Goal: Task Accomplishment & Management: Use online tool/utility

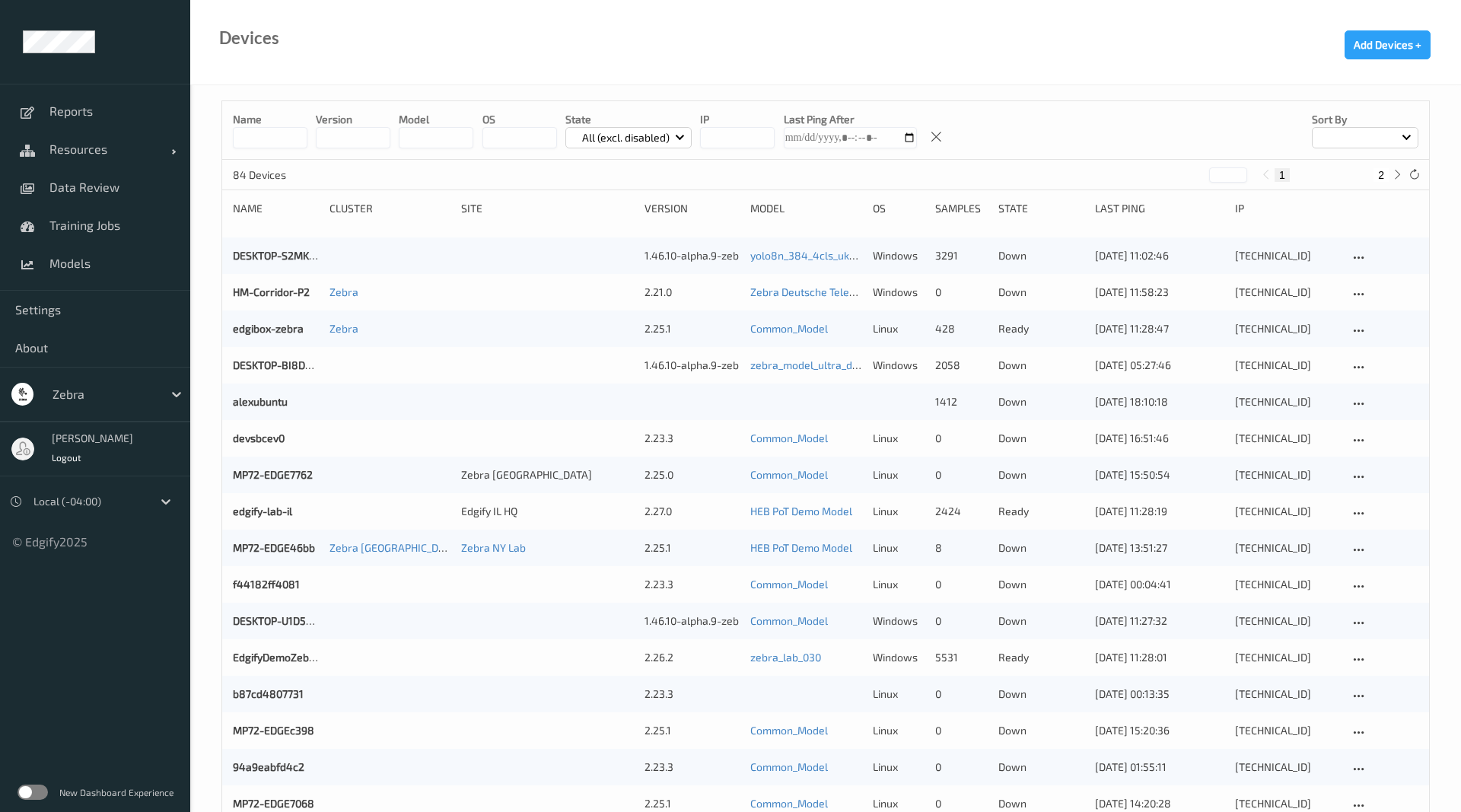
click at [267, 128] on input at bounding box center [270, 137] width 75 height 21
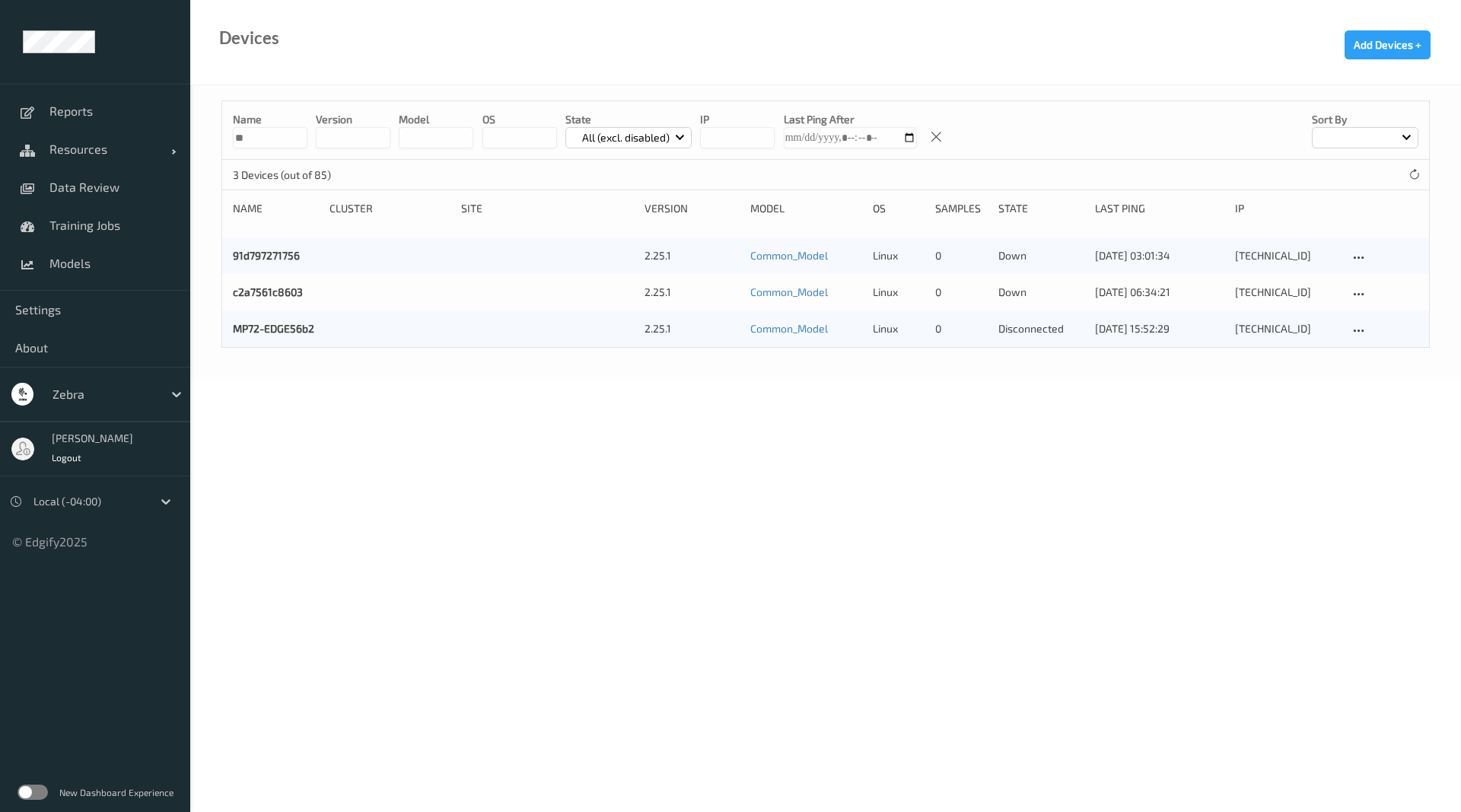
type input "**"
click at [288, 322] on div "MP72-EDGE56b2" at bounding box center [276, 329] width 86 height 15
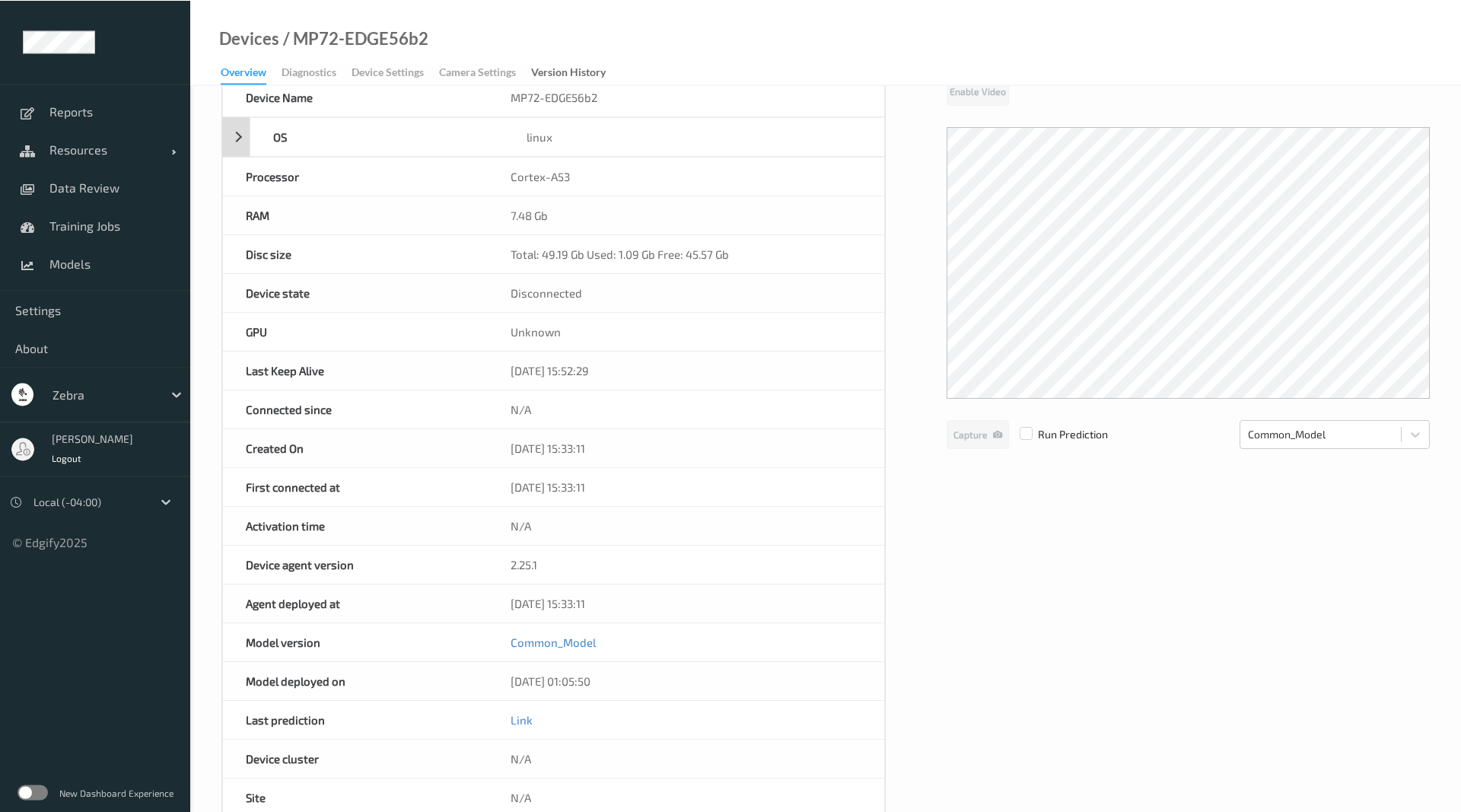
scroll to position [103, 0]
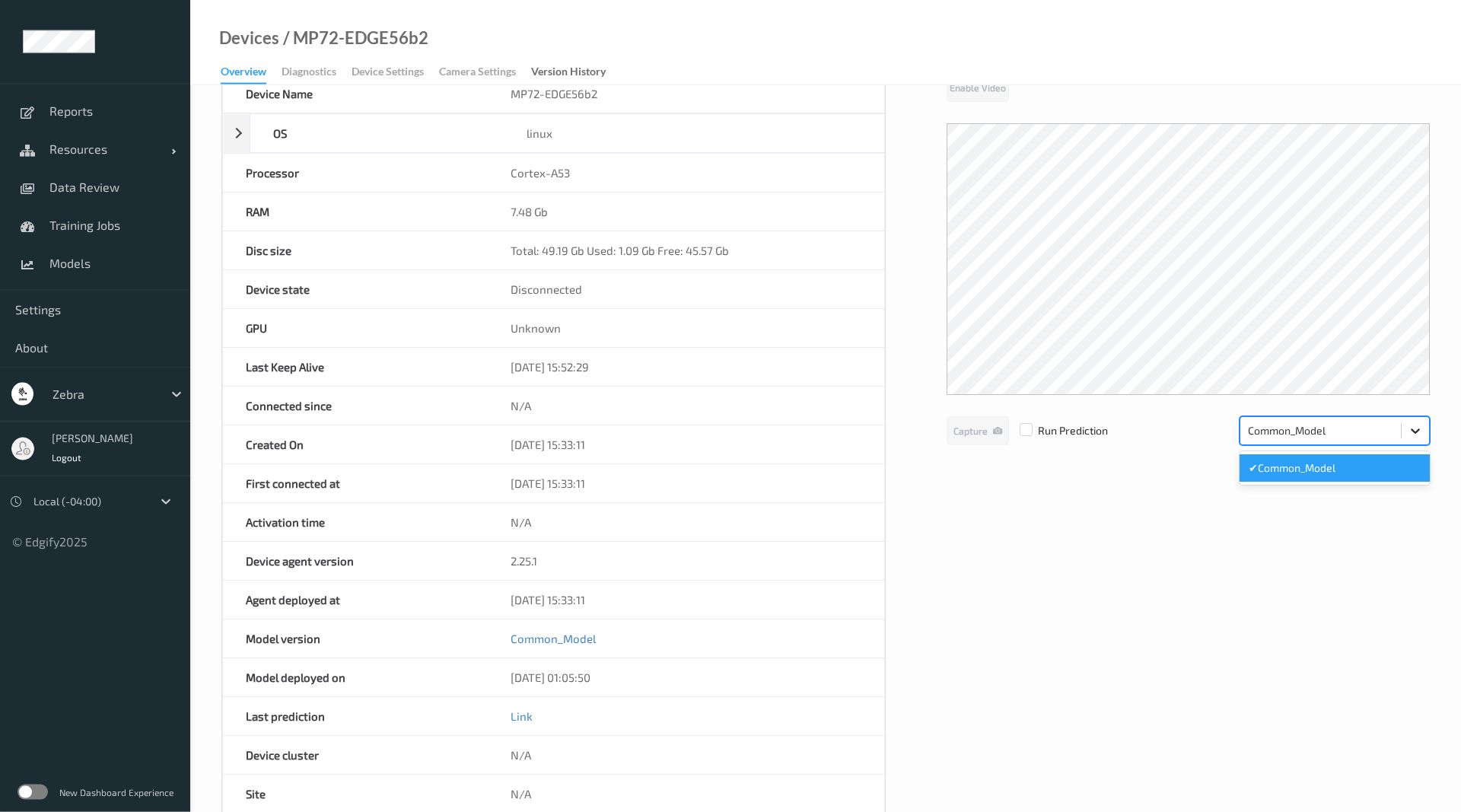
click at [1424, 420] on div at bounding box center [1415, 430] width 28 height 28
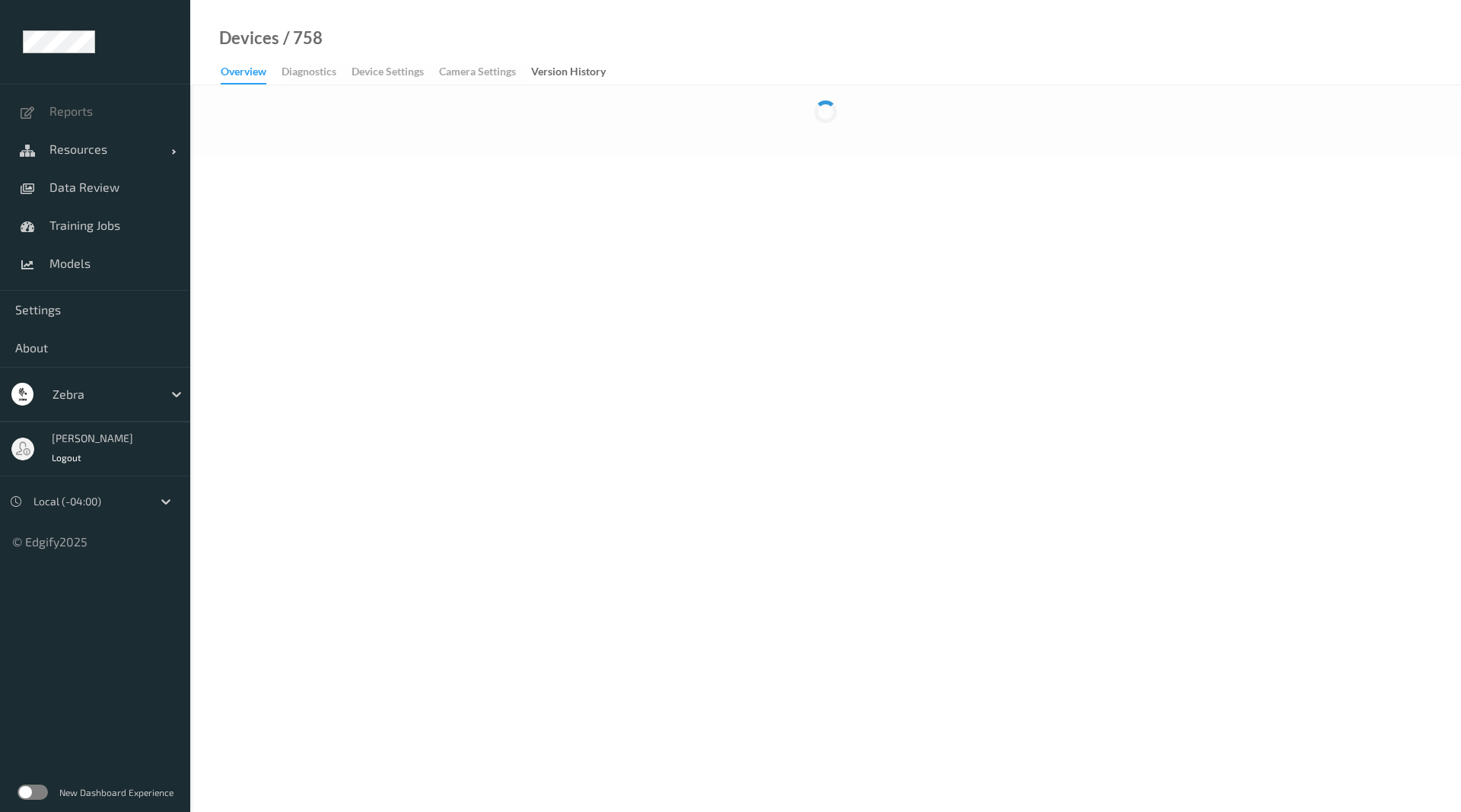
scroll to position [103, 0]
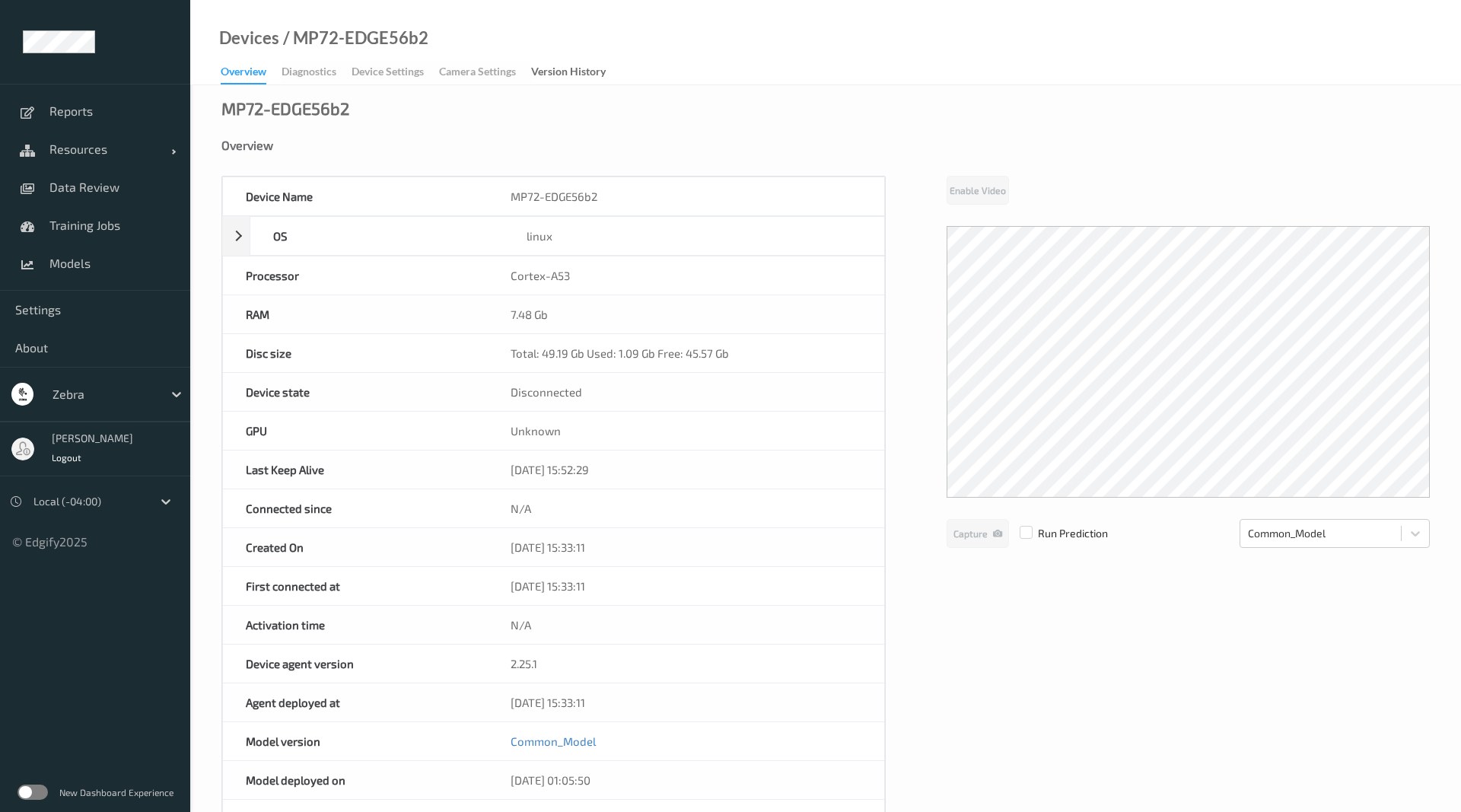
scroll to position [103, 0]
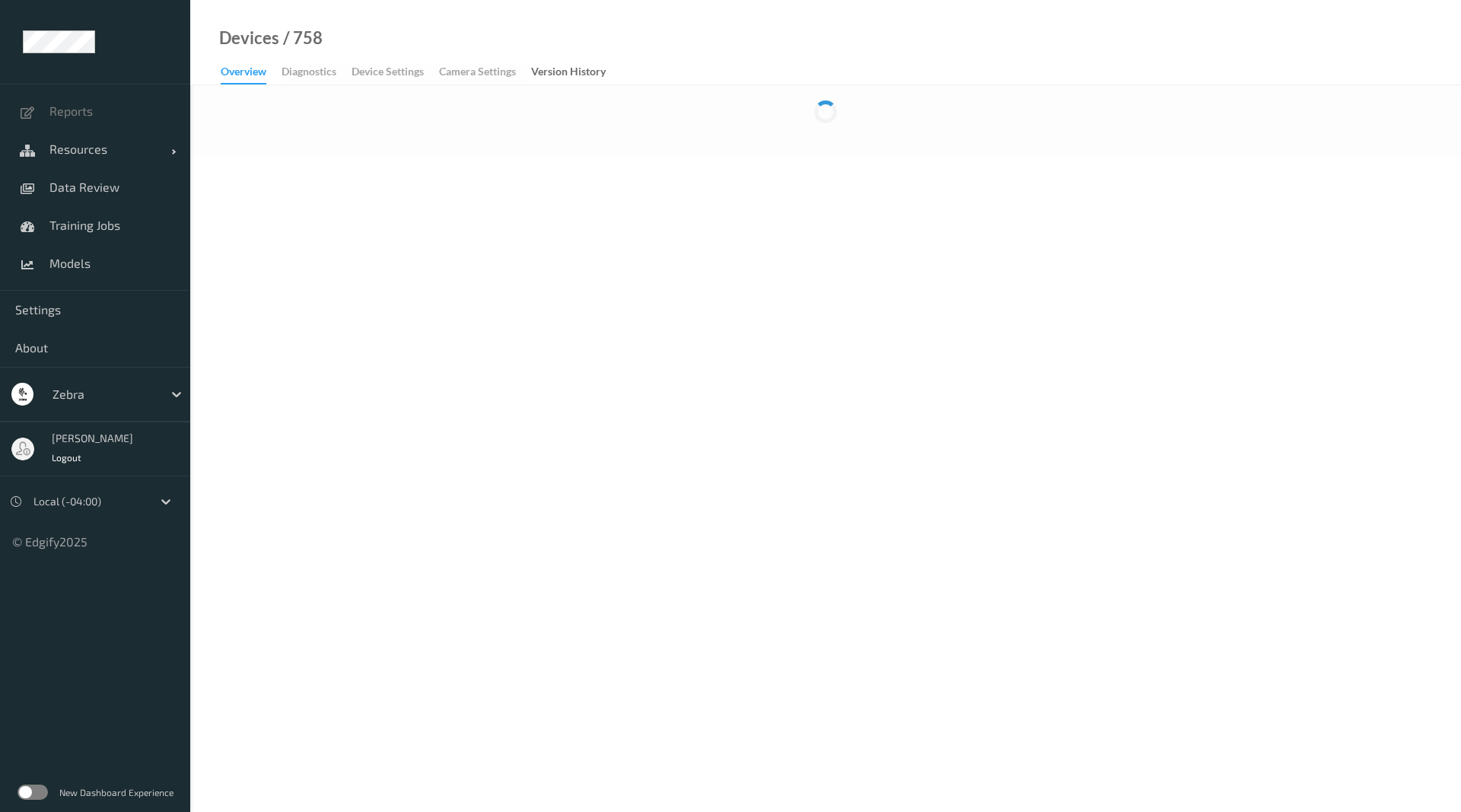
scroll to position [103, 0]
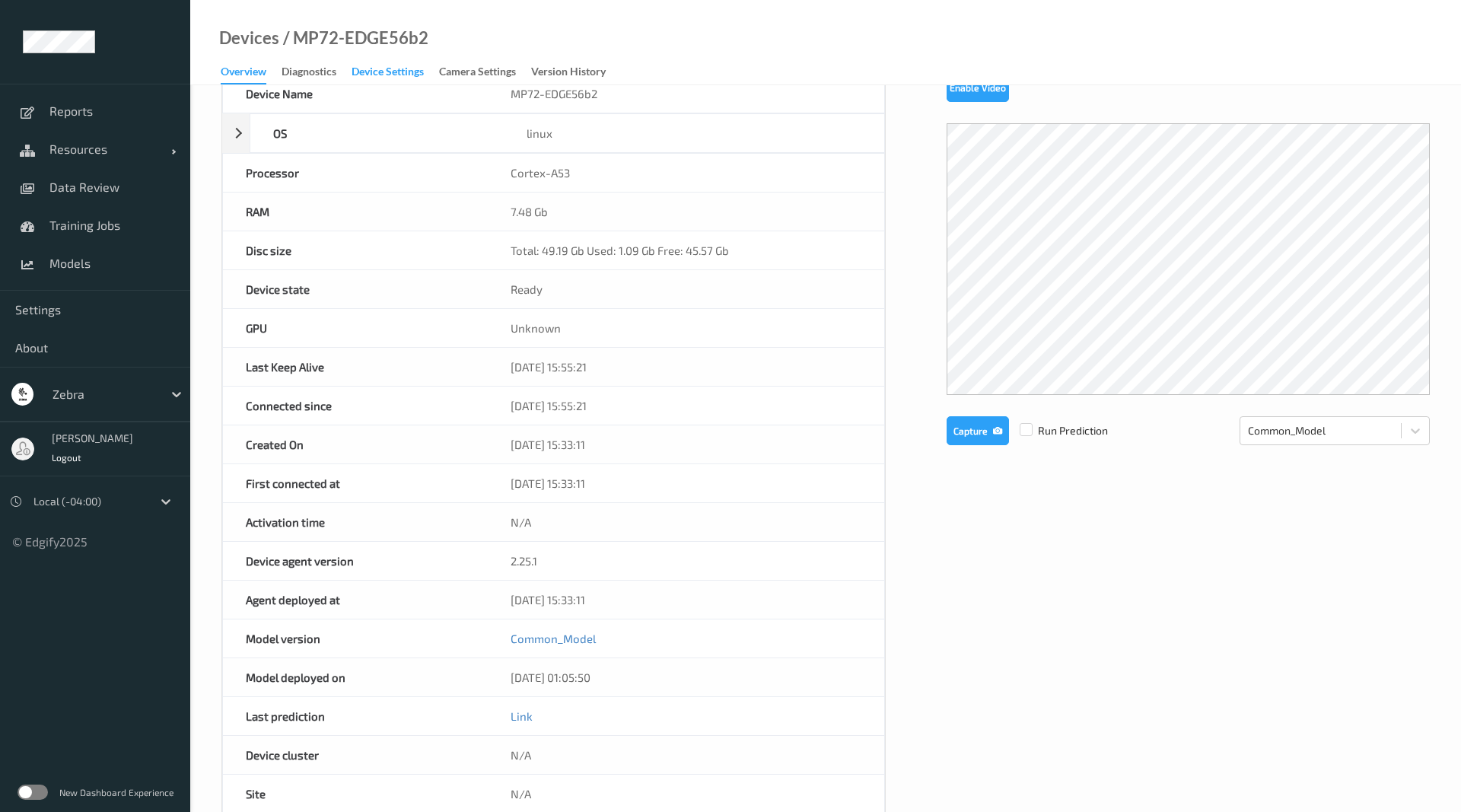
click at [359, 68] on div "Device Settings" at bounding box center [388, 73] width 72 height 19
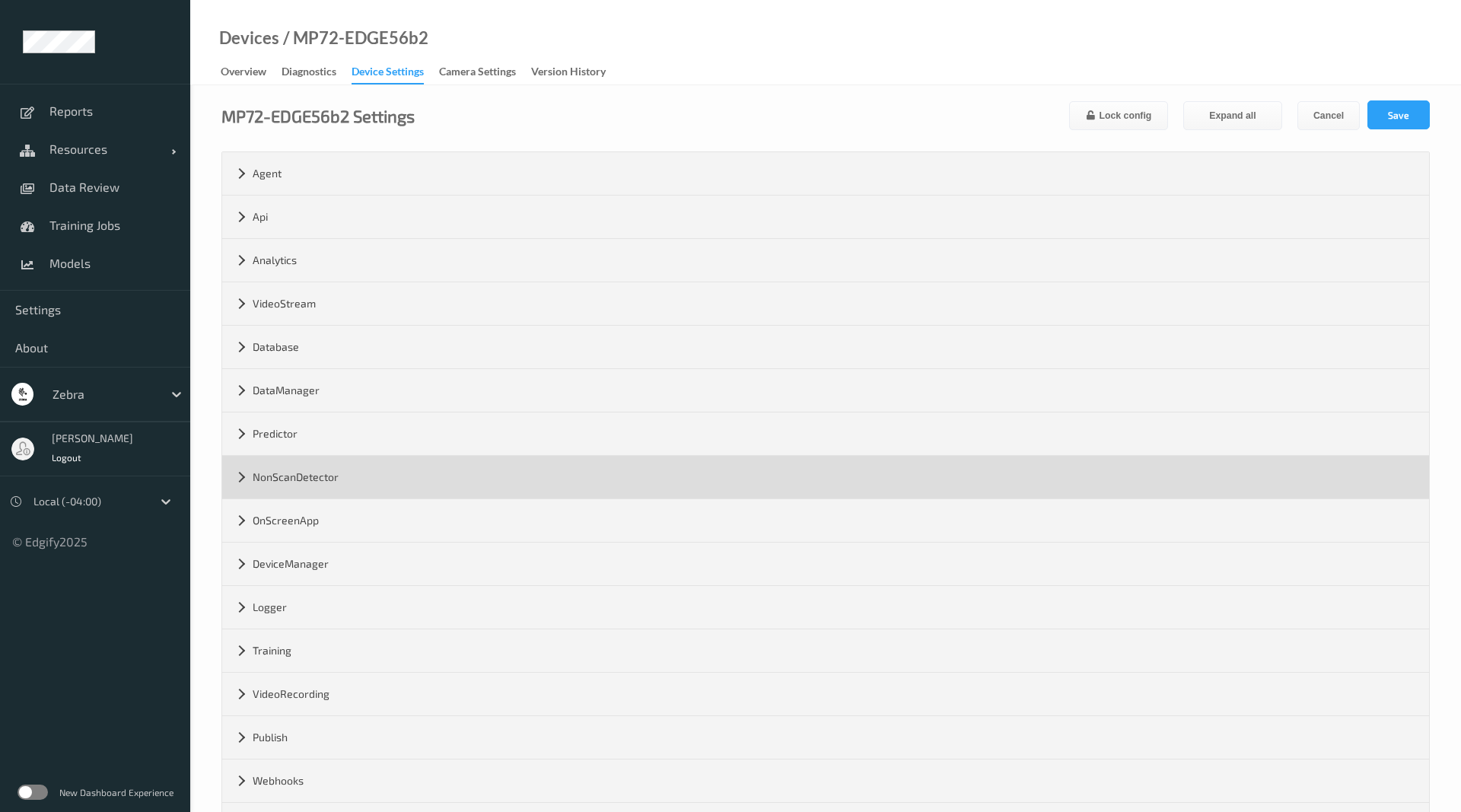
scroll to position [66, 0]
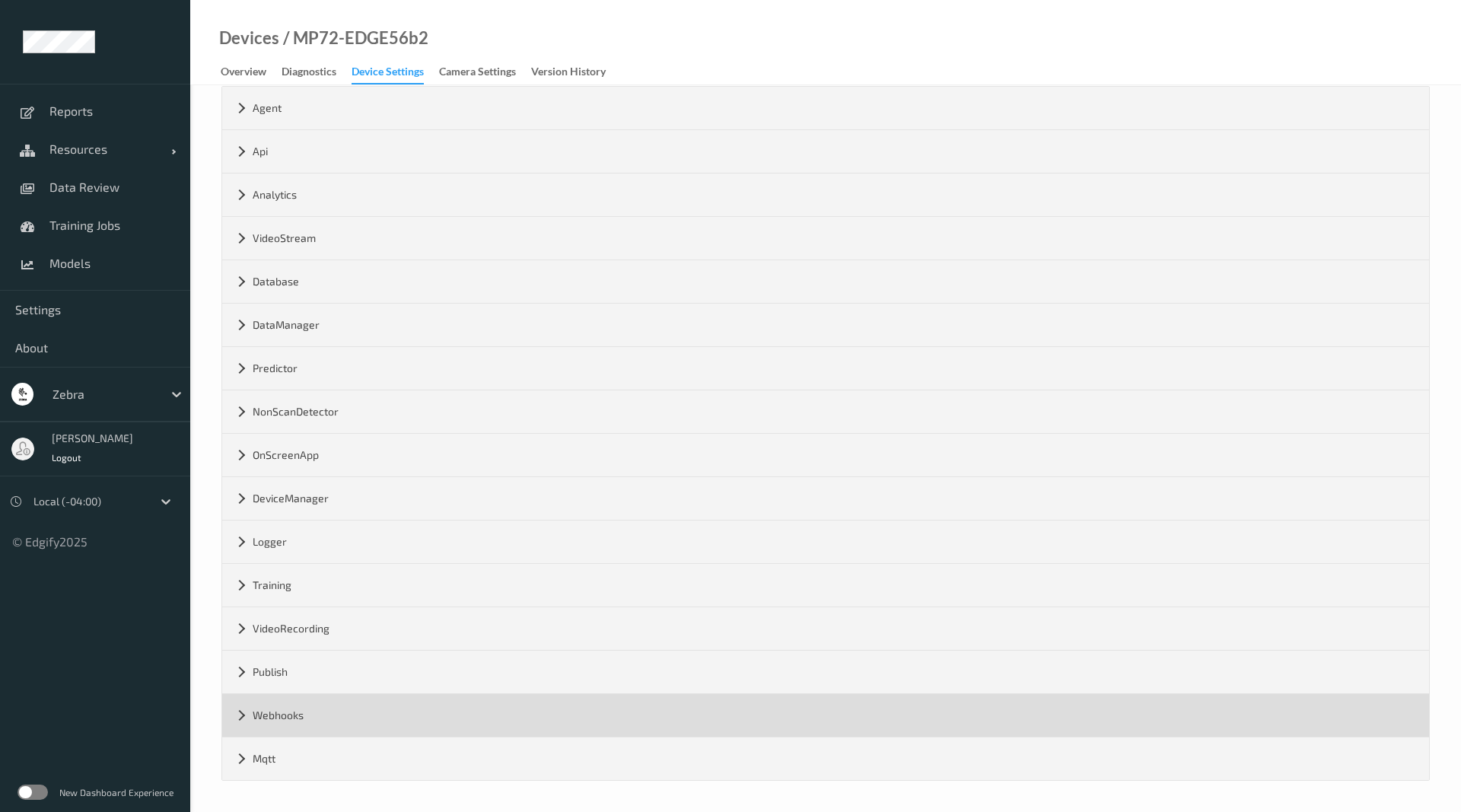
click at [247, 698] on div "Webhooks" at bounding box center [825, 715] width 1207 height 43
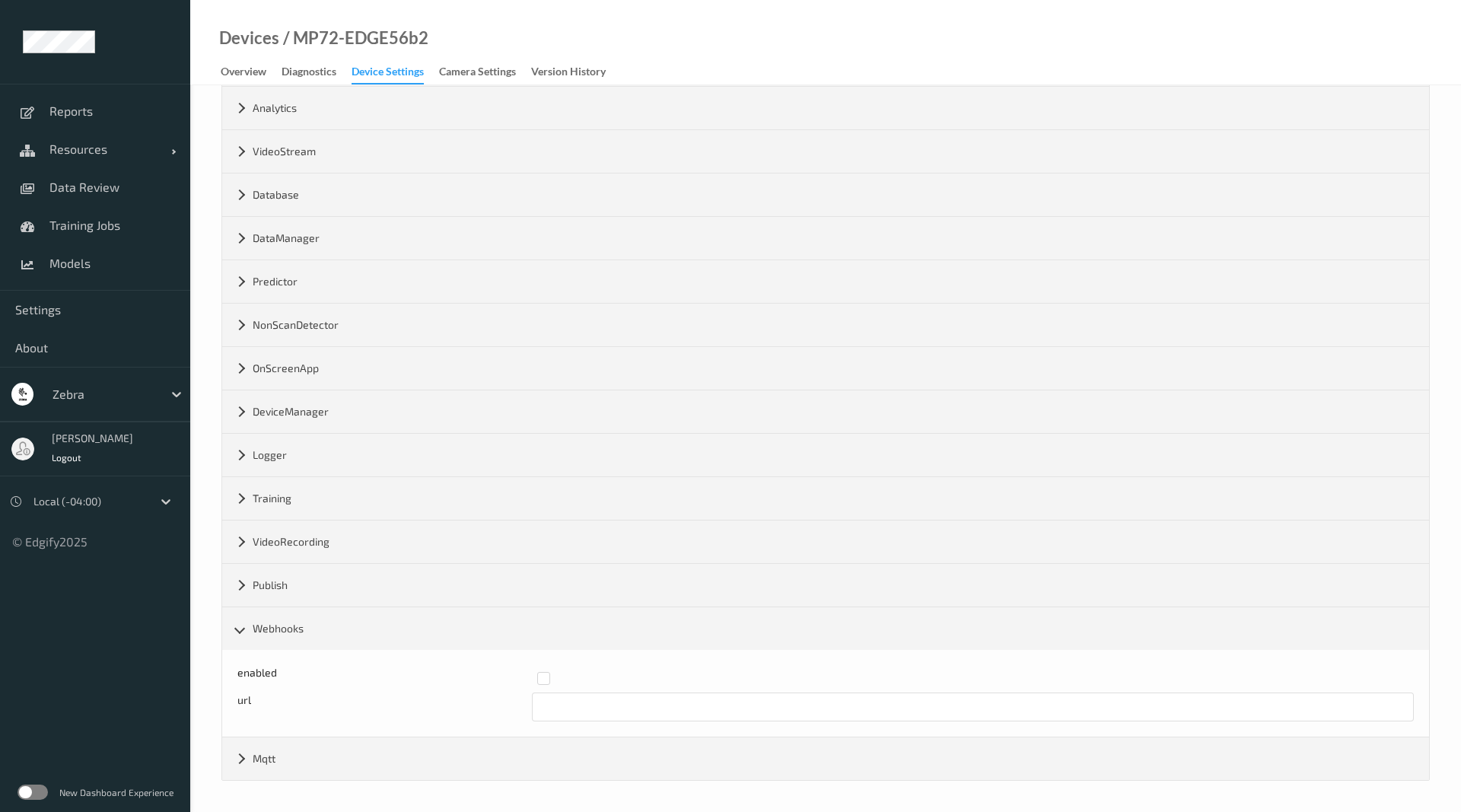
click at [553, 683] on div at bounding box center [970, 678] width 867 height 13
click at [566, 713] on input "text" at bounding box center [973, 707] width 883 height 29
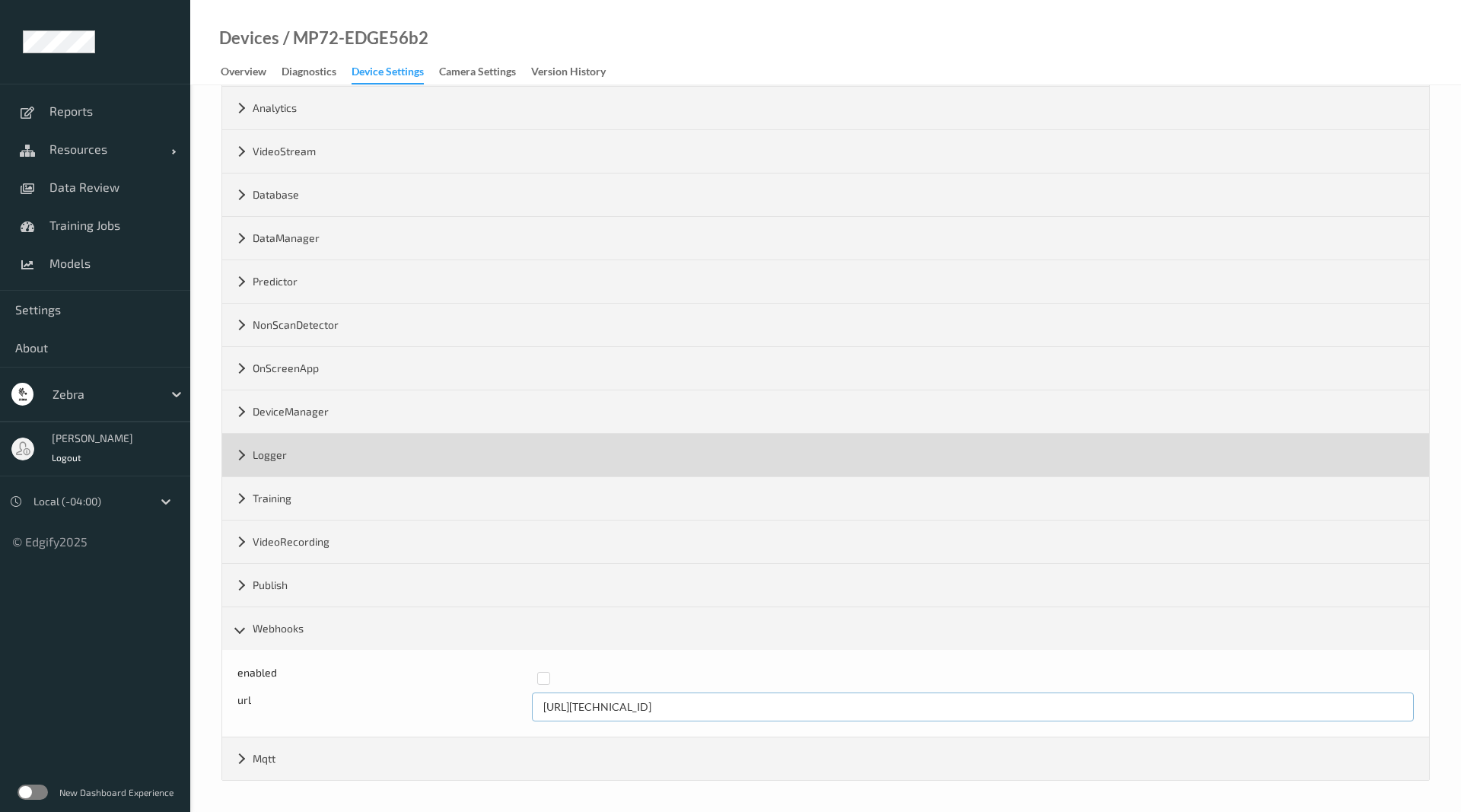
scroll to position [0, 0]
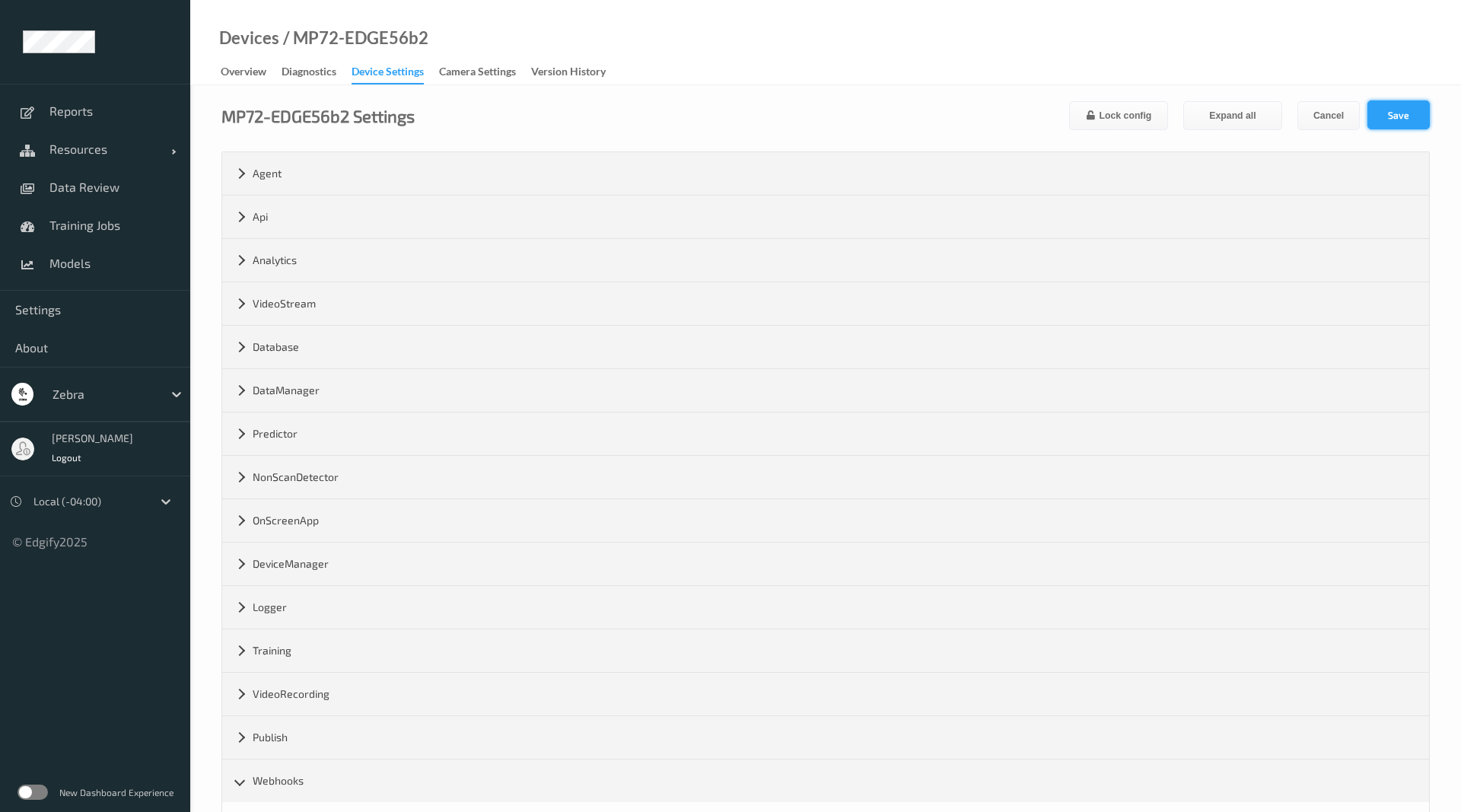
type input "http://192.168.137.1:8080"
click at [1394, 105] on button "Save" at bounding box center [1399, 114] width 62 height 29
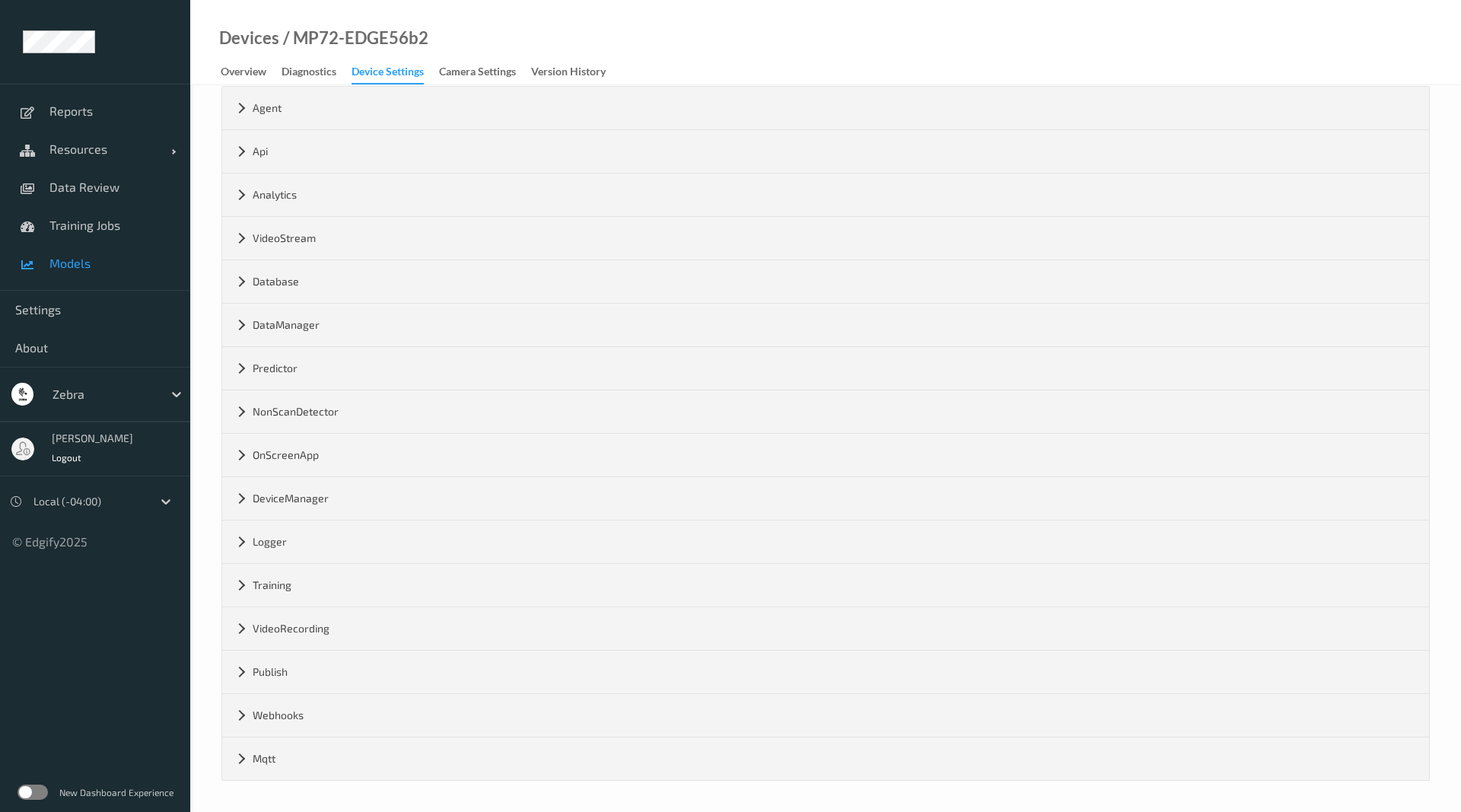
click at [72, 269] on span "Models" at bounding box center [112, 263] width 125 height 15
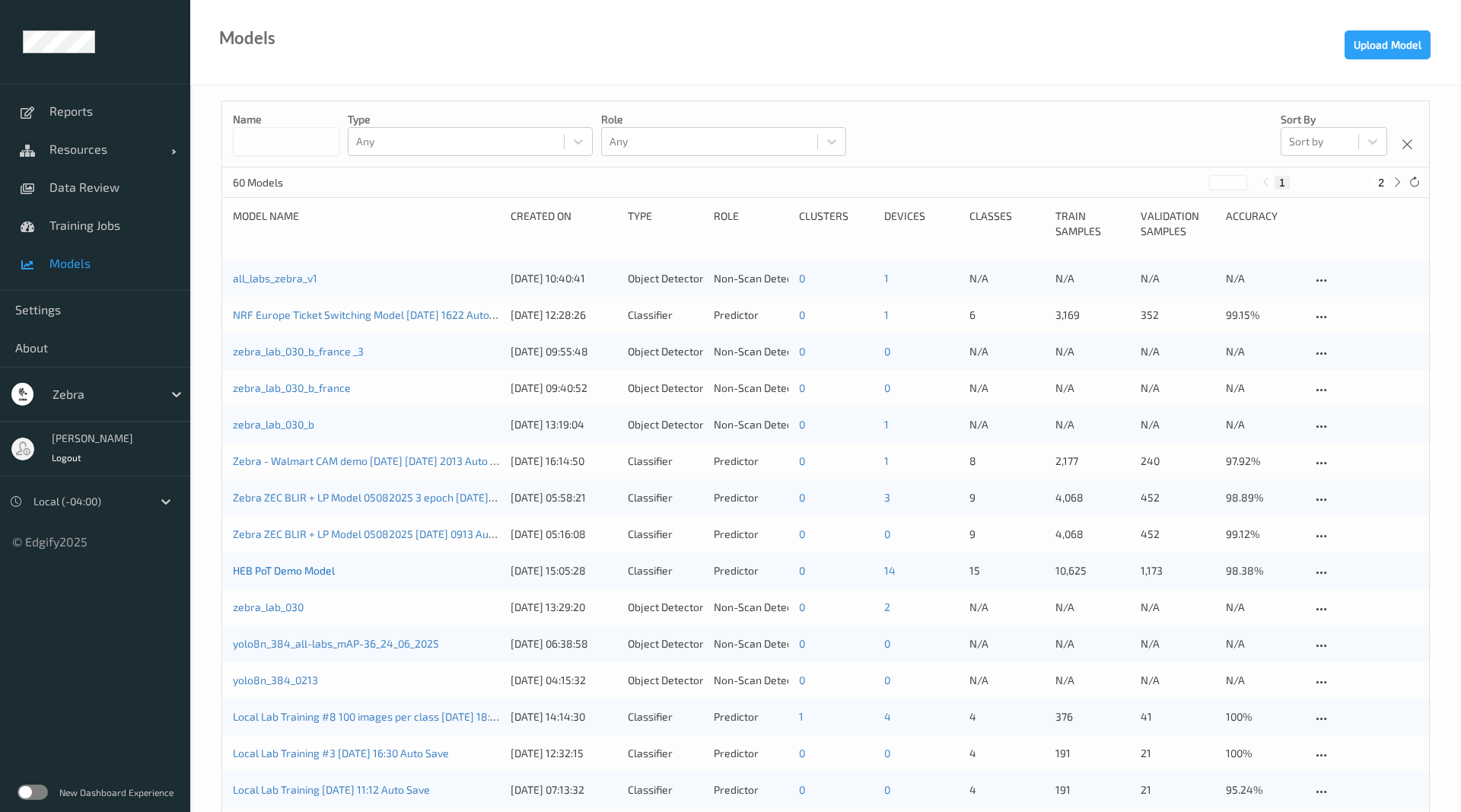
click at [298, 571] on link "HEB PoT Demo Model" at bounding box center [283, 570] width 102 height 13
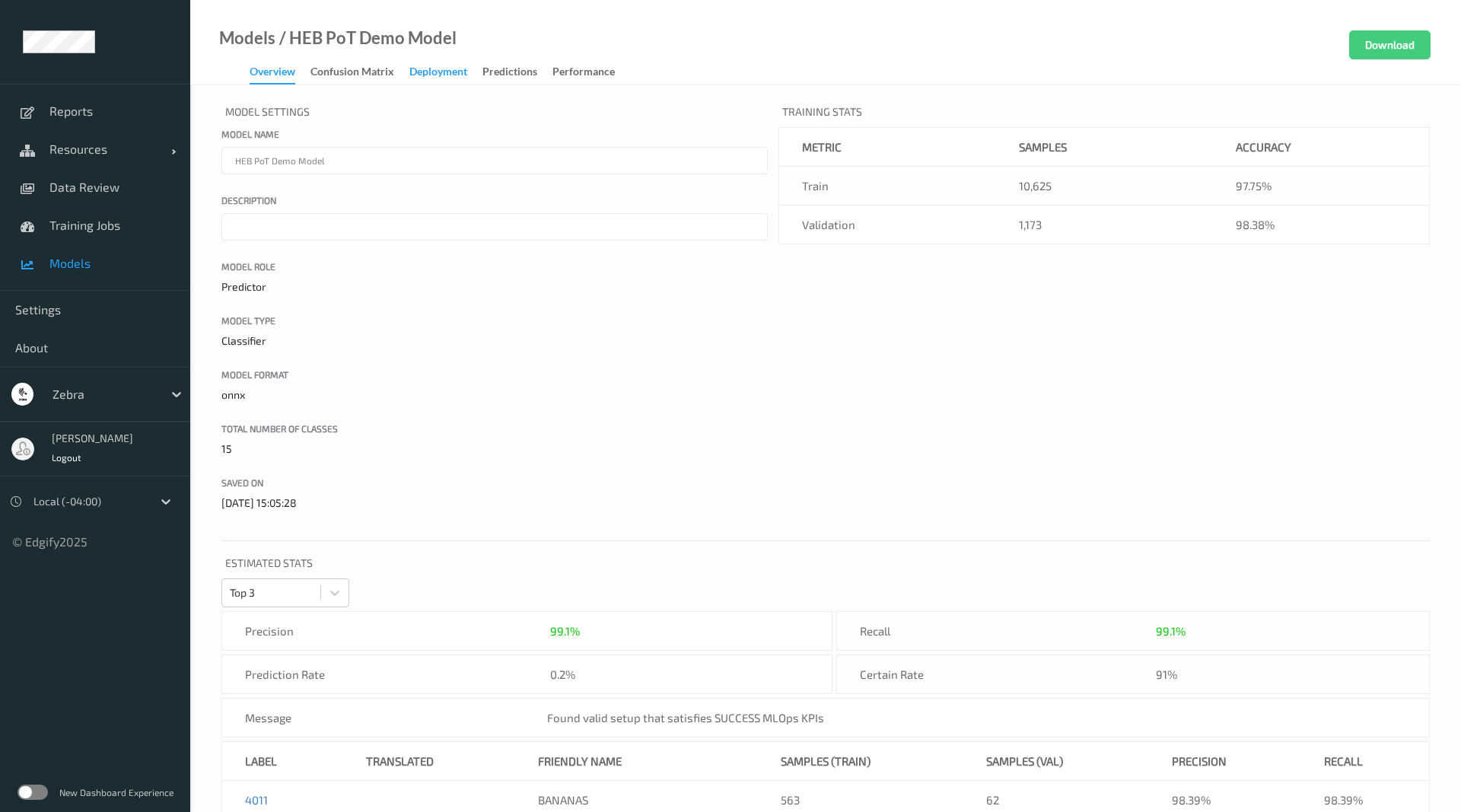
click at [462, 80] on div "Deployment" at bounding box center [438, 73] width 58 height 19
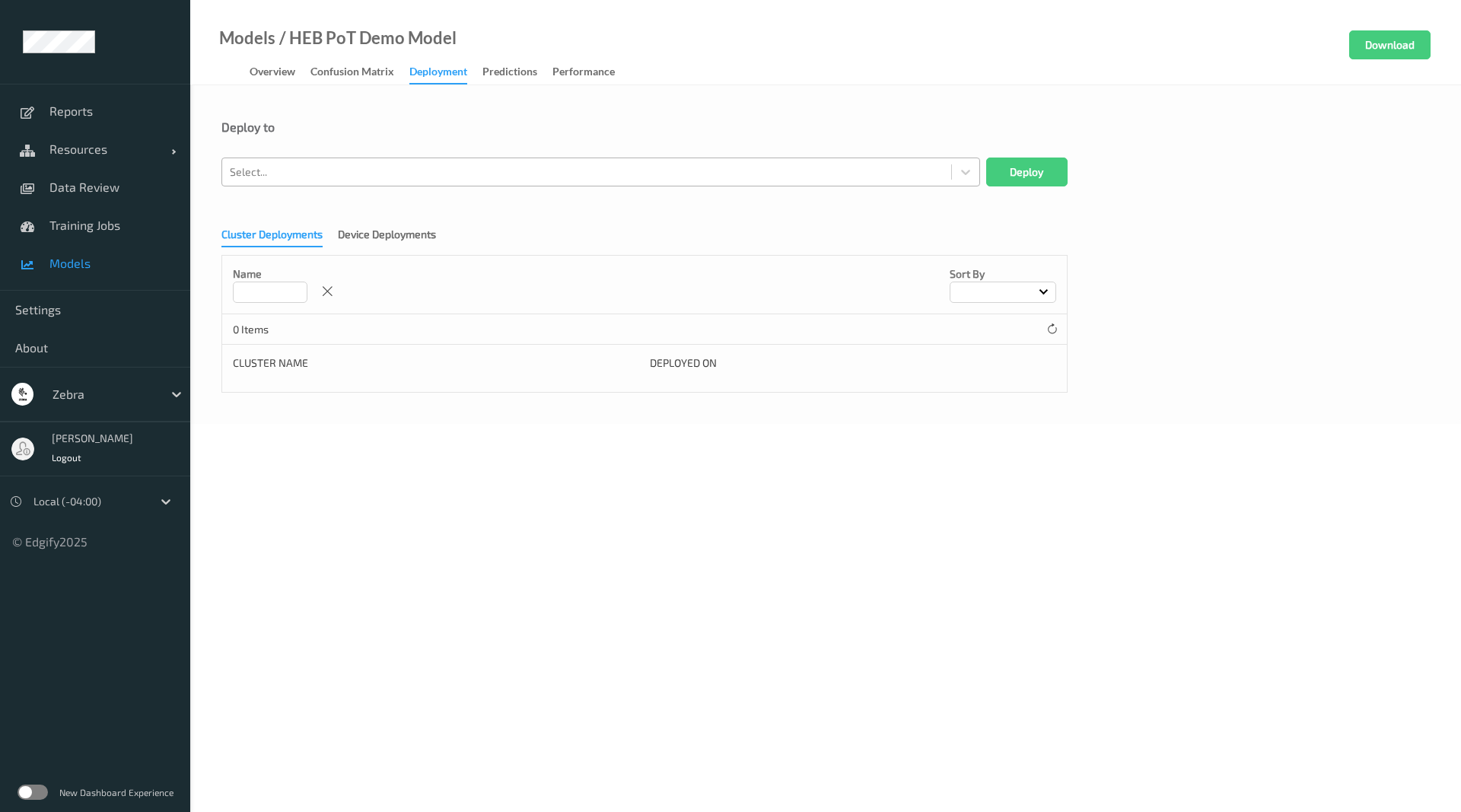
click at [489, 158] on div "Select..." at bounding box center [600, 171] width 758 height 29
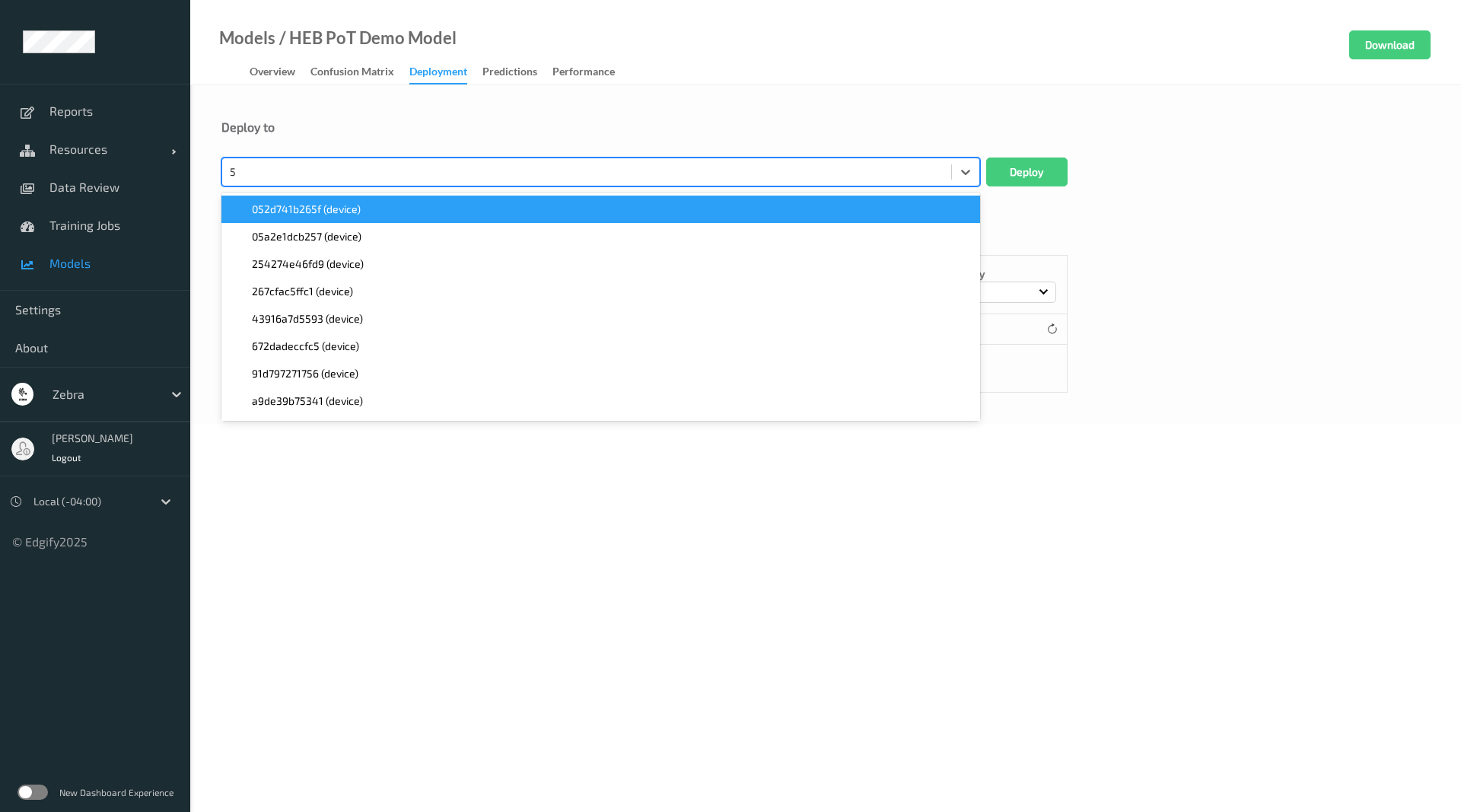
type input "56"
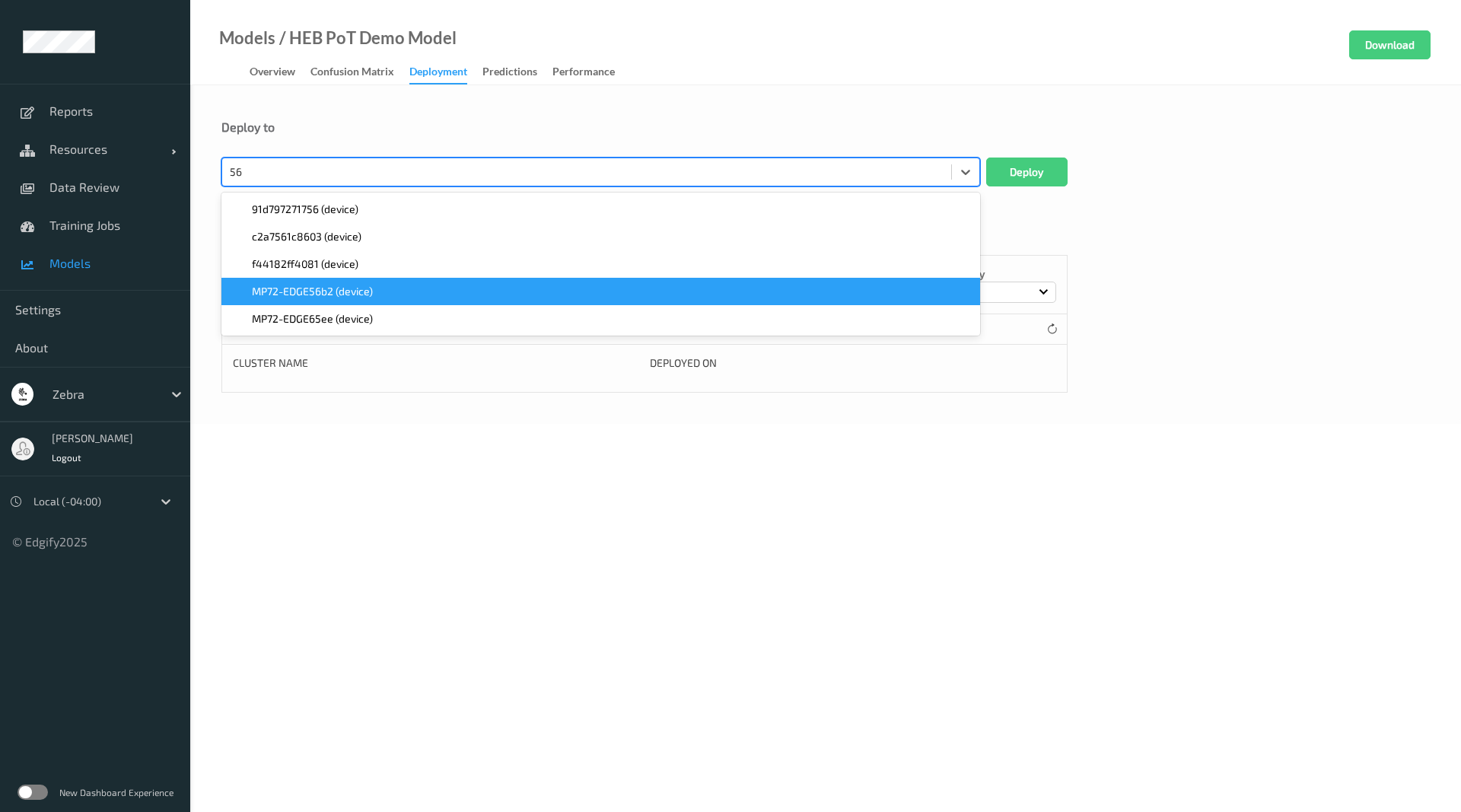
click at [337, 293] on span "MP72-EDGE56b2 (device)" at bounding box center [313, 292] width 121 height 15
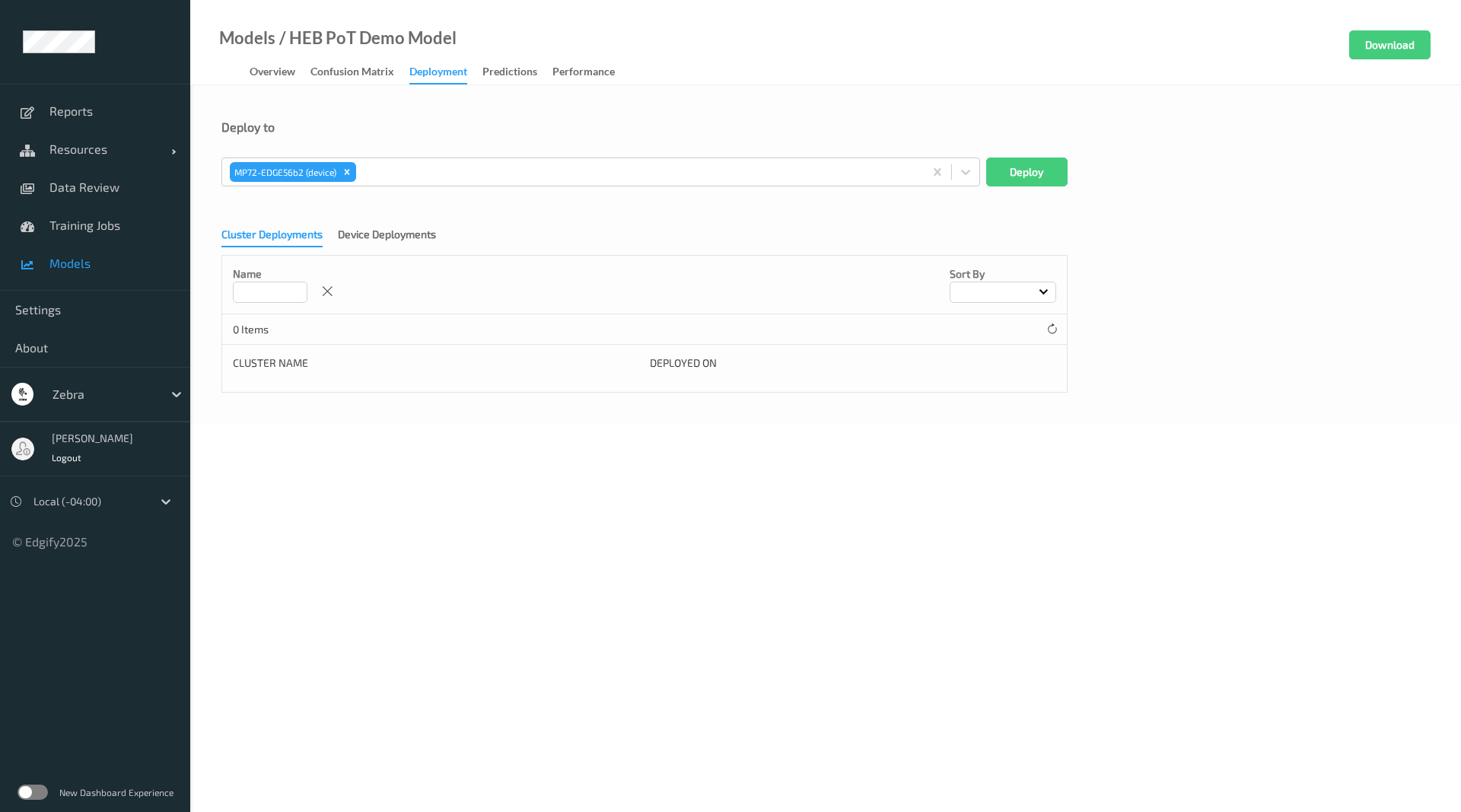
click at [842, 80] on div "Models / HEB PoT Demo Model Overview Confusion matrix Deployment Predictions Pe…" at bounding box center [825, 42] width 1271 height 85
click at [1020, 165] on button "Deploy" at bounding box center [1026, 171] width 82 height 29
click at [93, 145] on span "Resources" at bounding box center [110, 149] width 122 height 15
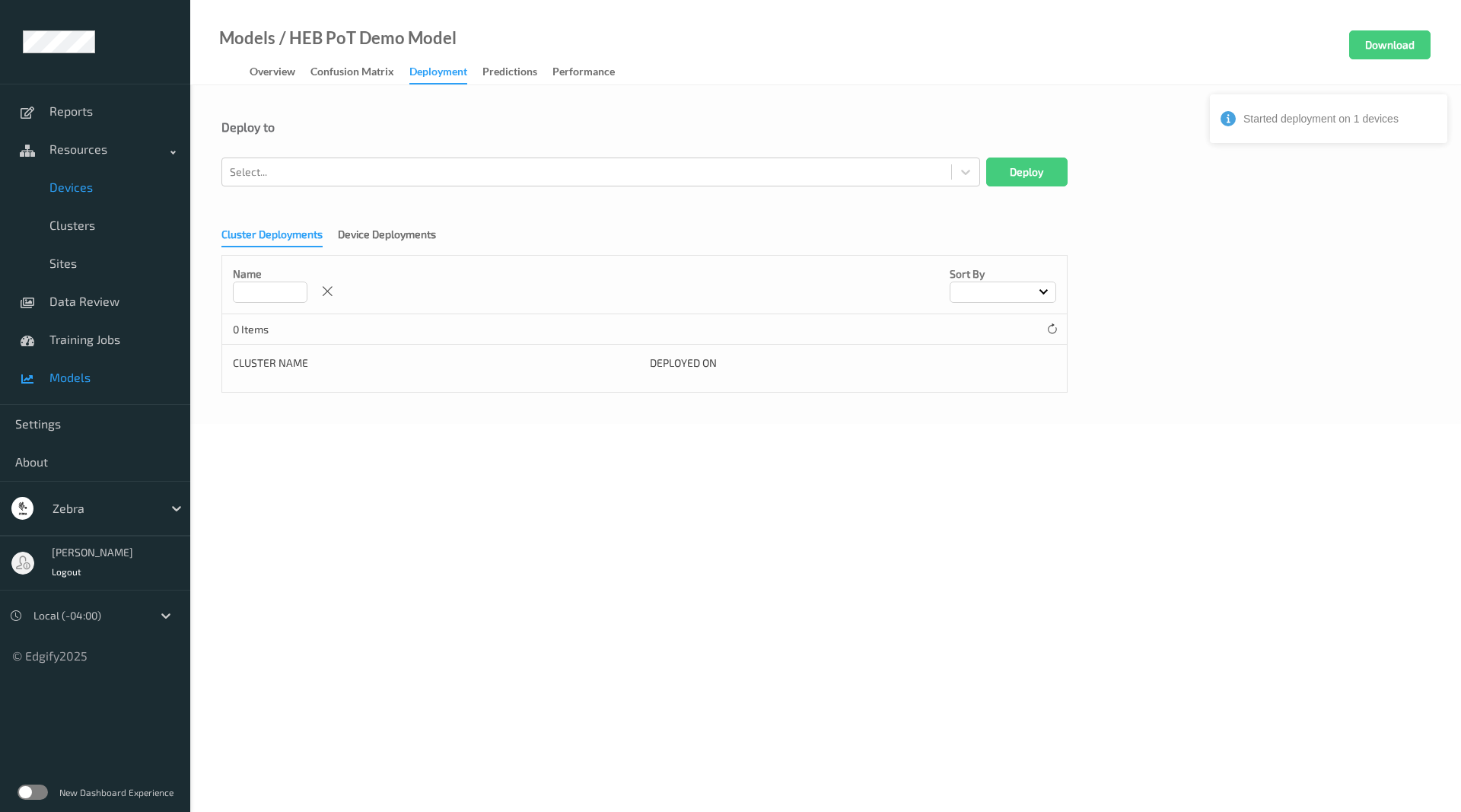
click at [78, 192] on span "Devices" at bounding box center [112, 187] width 125 height 15
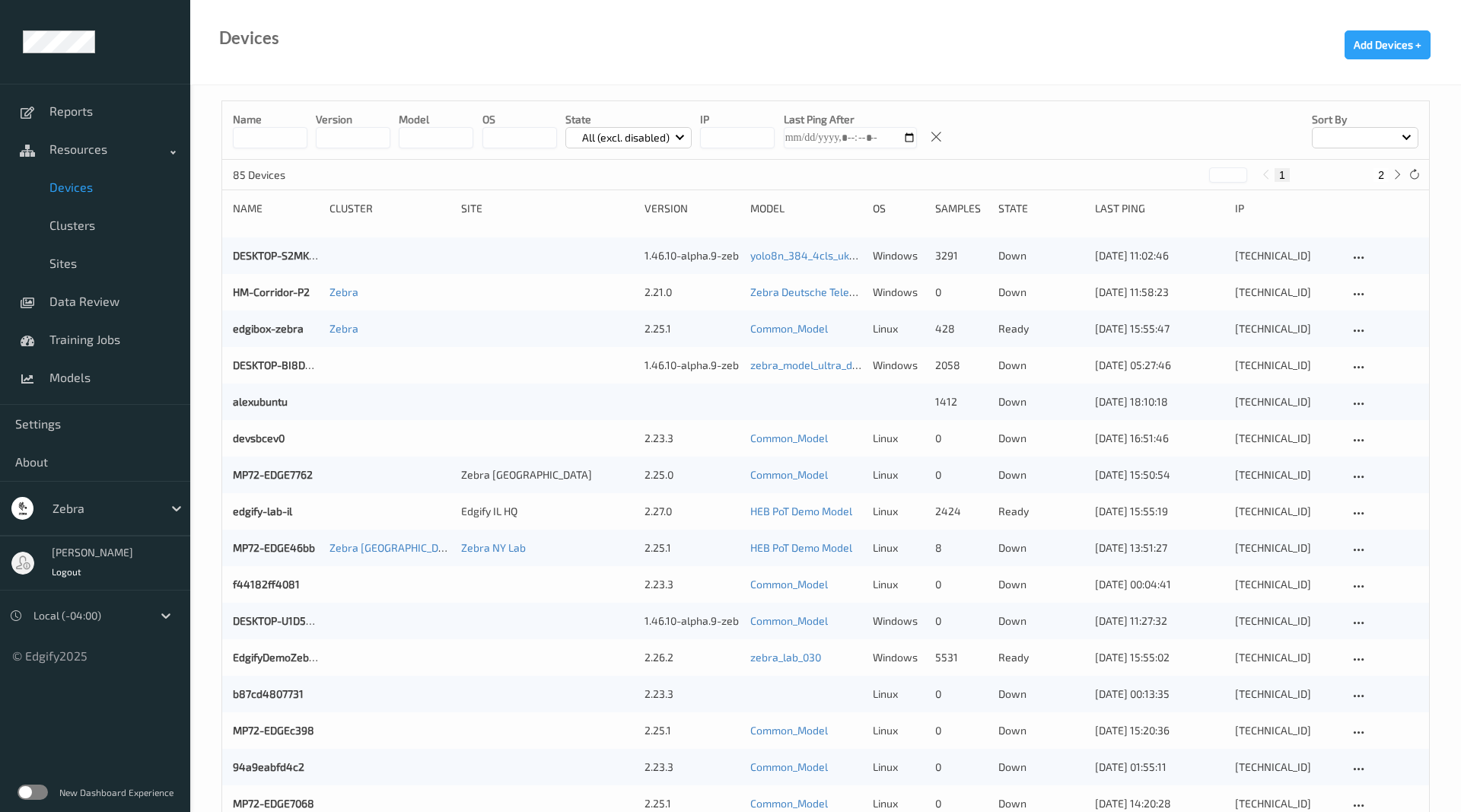
click at [294, 136] on input at bounding box center [270, 137] width 75 height 21
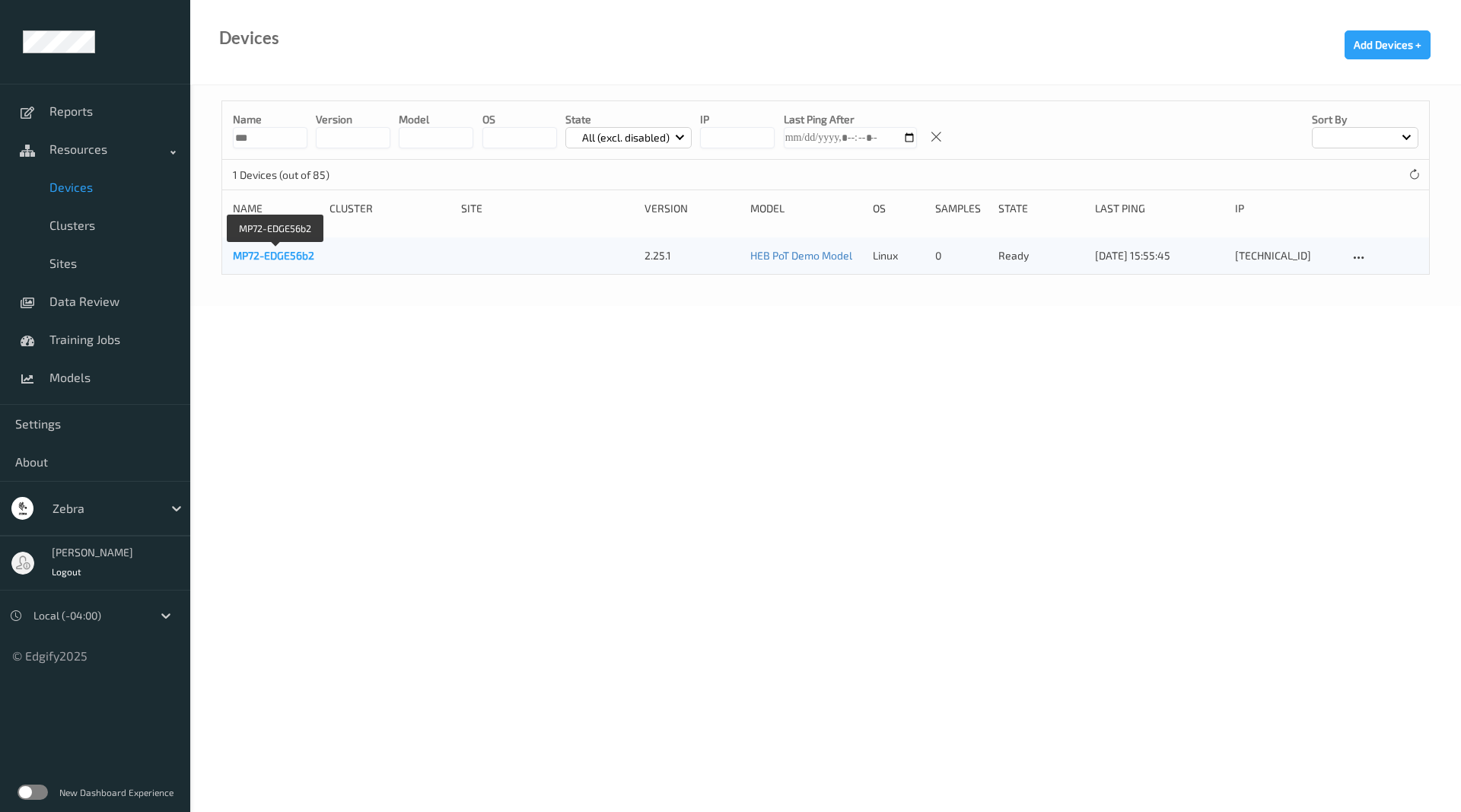
type input "***"
click at [293, 260] on link "MP72-EDGE56b2" at bounding box center [273, 255] width 82 height 13
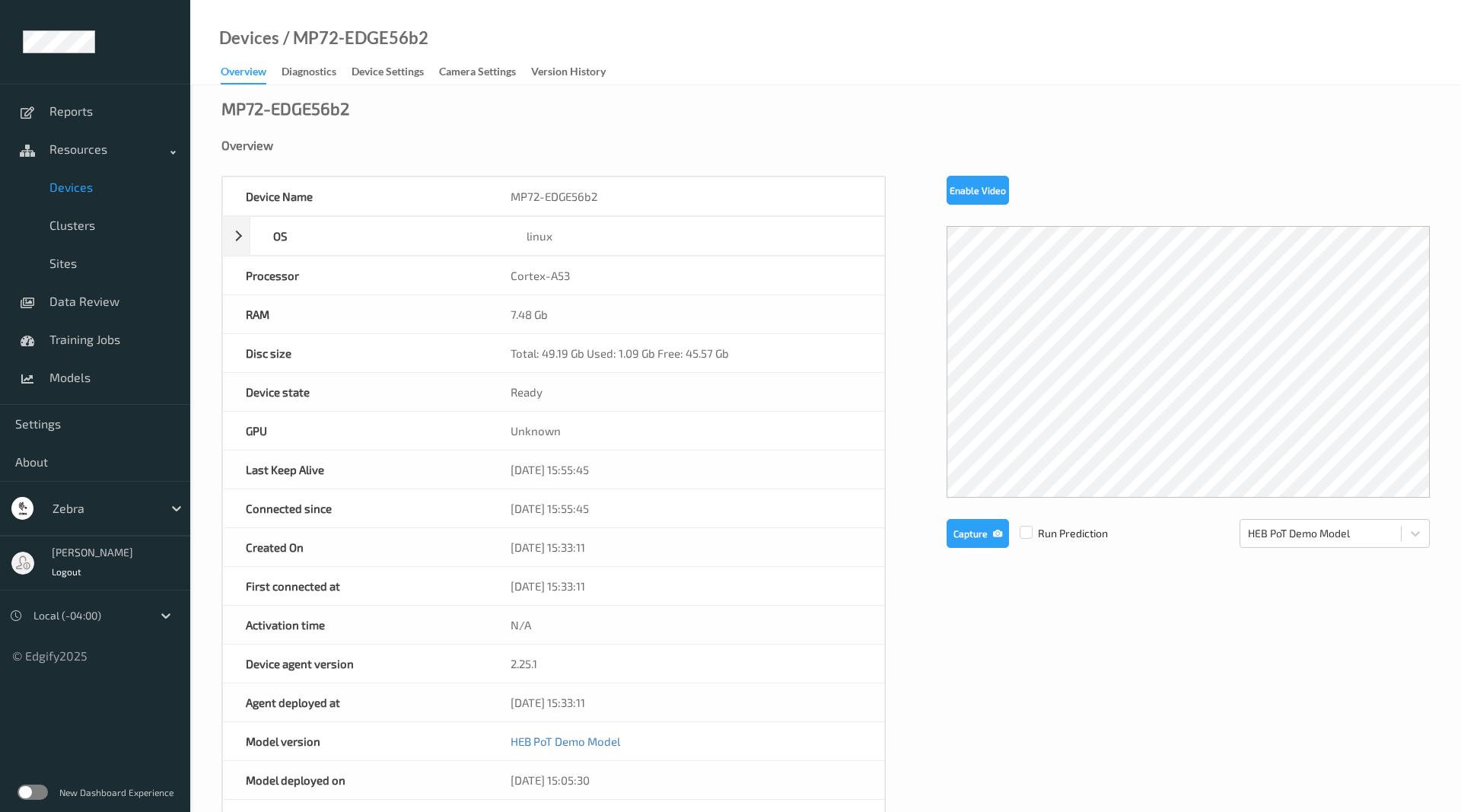
click at [246, 70] on div "Overview" at bounding box center [243, 74] width 45 height 20
click at [116, 190] on span "Devices" at bounding box center [112, 187] width 125 height 15
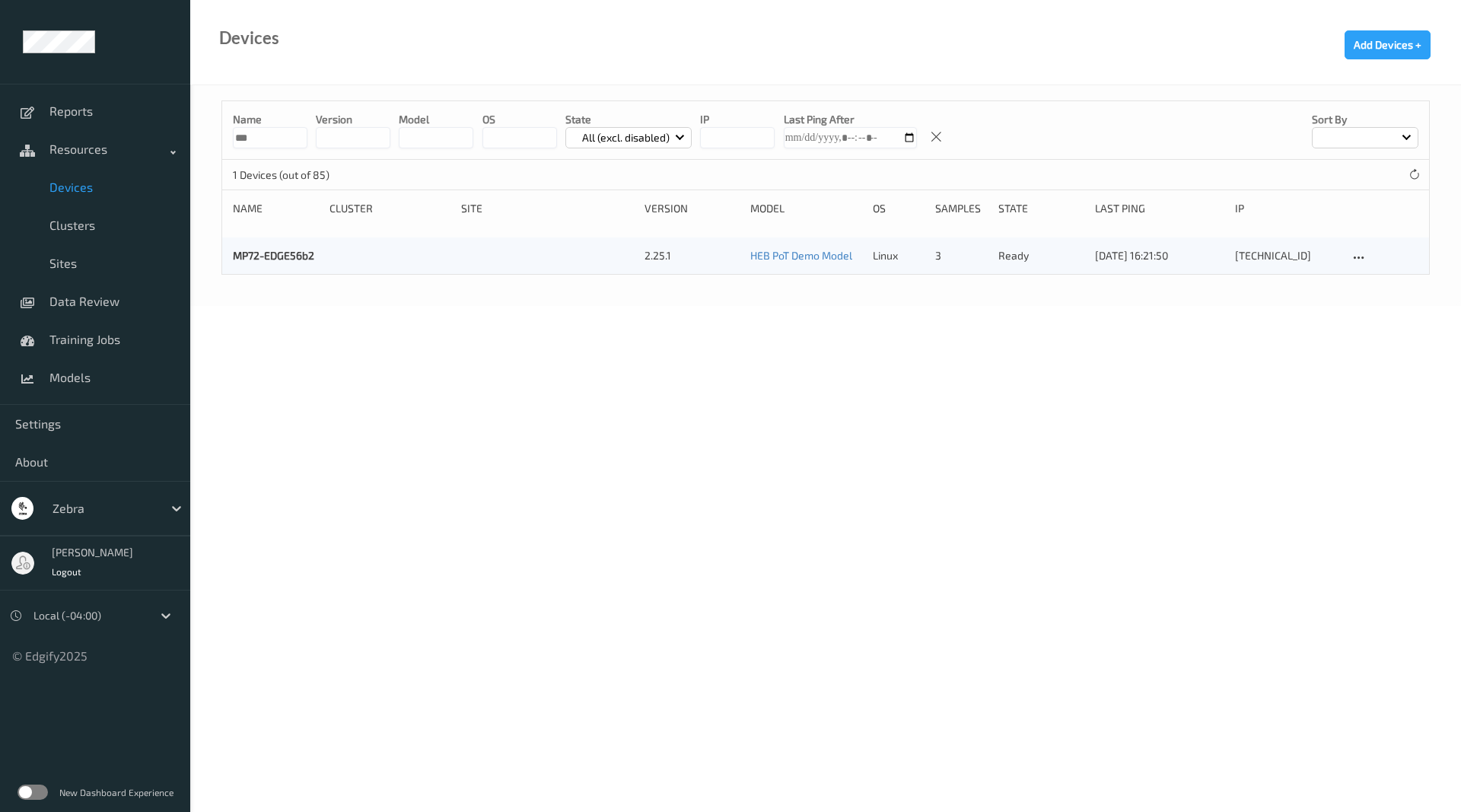
click at [251, 124] on p "Name" at bounding box center [270, 119] width 75 height 15
click at [261, 132] on input "***" at bounding box center [270, 137] width 75 height 21
type input "****"
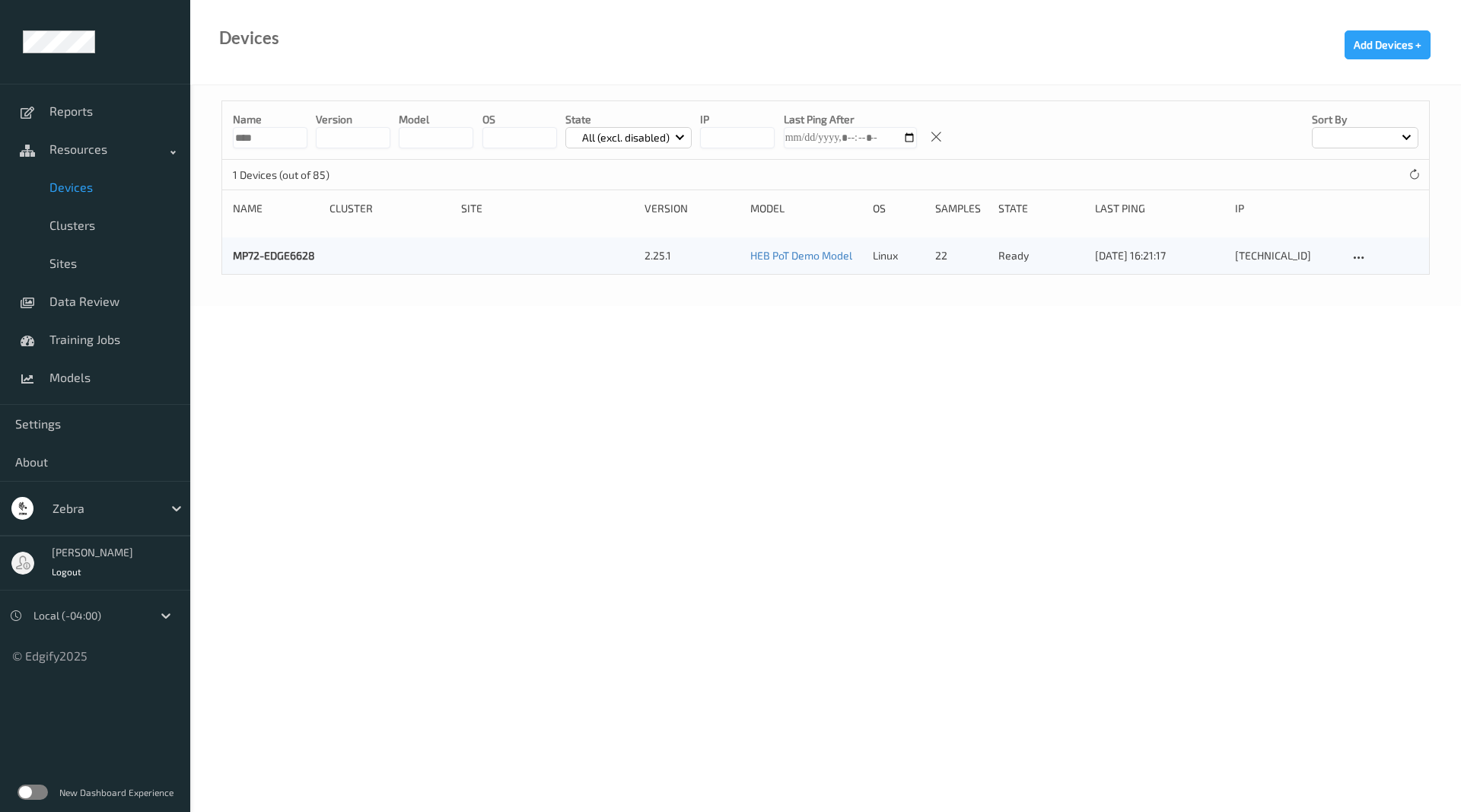
click at [273, 263] on div "MP72-EDGE6628" at bounding box center [276, 256] width 86 height 15
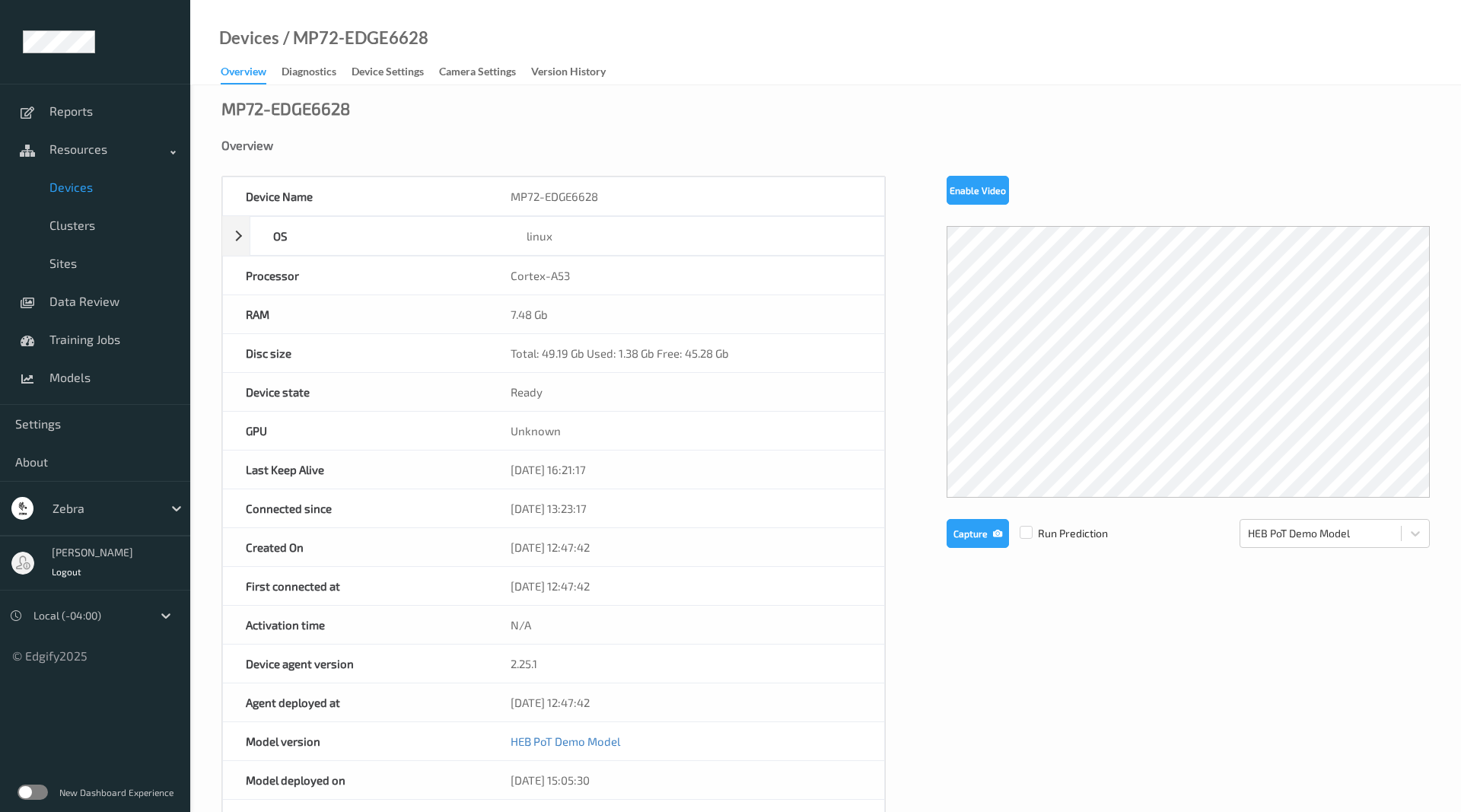
click at [25, 794] on label at bounding box center [33, 792] width 30 height 15
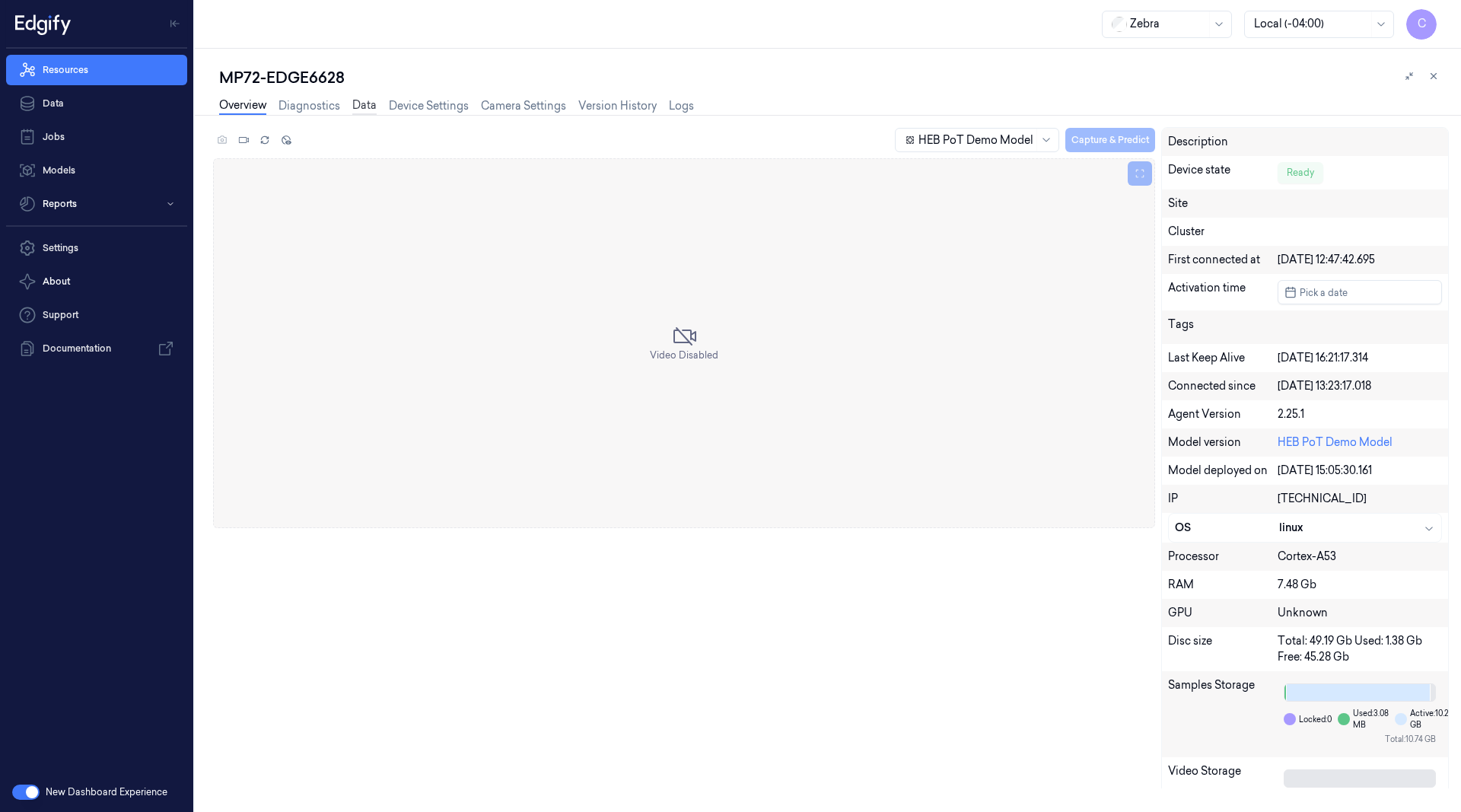
click at [360, 110] on link "Data" at bounding box center [364, 106] width 24 height 18
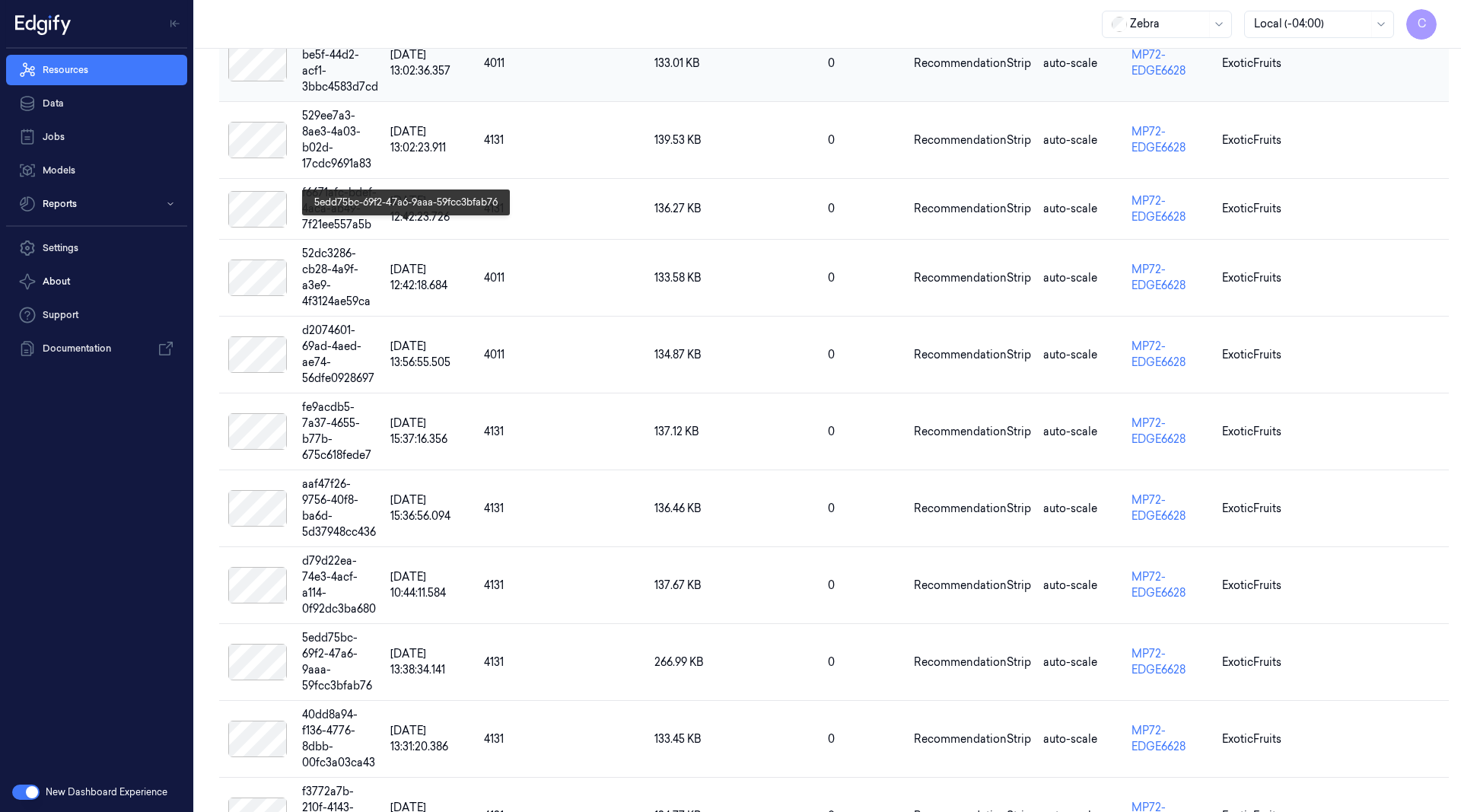
scroll to position [544, 0]
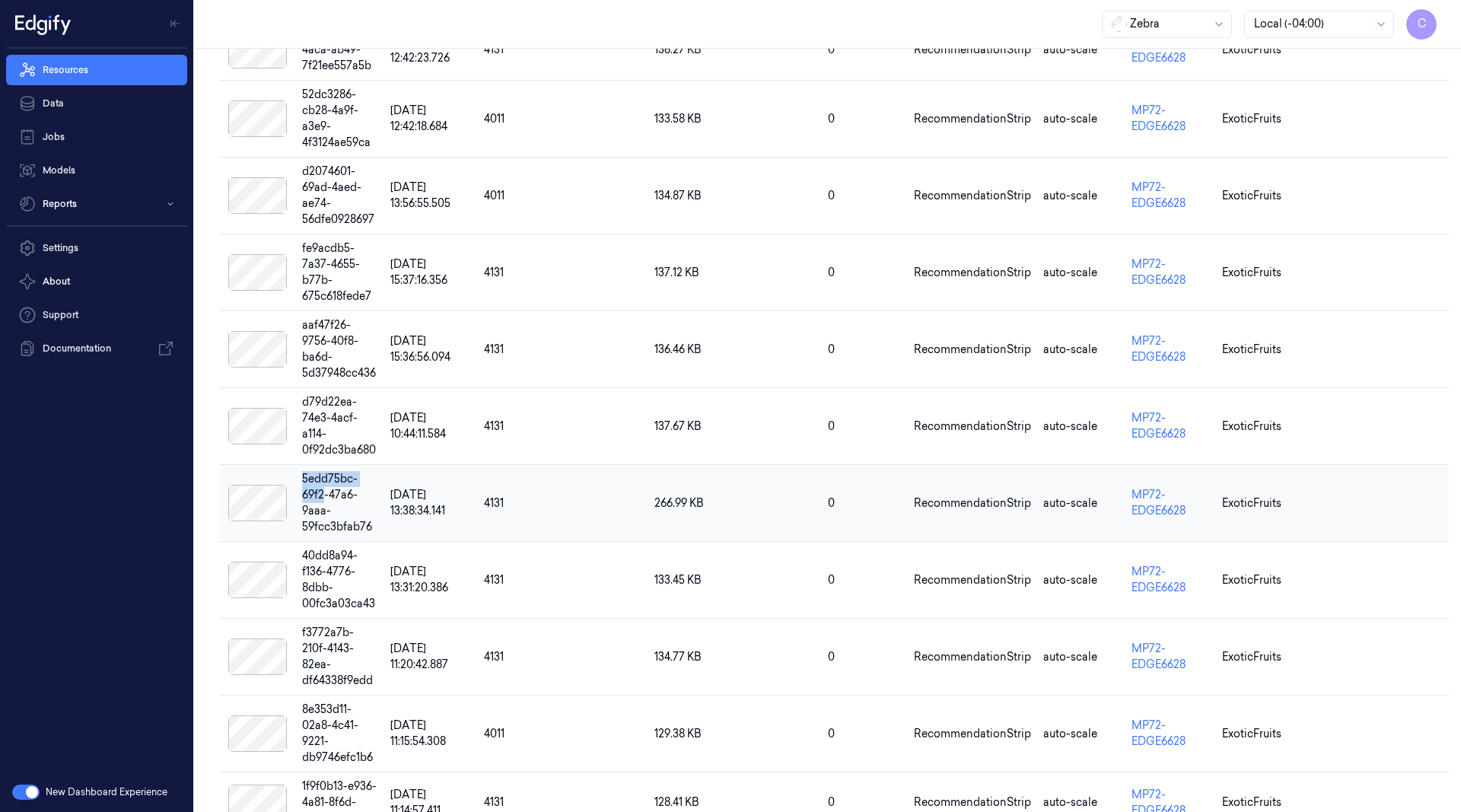
drag, startPoint x: 269, startPoint y: 227, endPoint x: 382, endPoint y: 220, distance: 113.2
click at [382, 465] on tr "5edd75bc-69f2-47a6-9aaa-59fcc3bfab76 25/09/2025 13:38:34.141 4131 266.99 KB 0 R…" at bounding box center [834, 503] width 1230 height 76
click at [246, 485] on div at bounding box center [257, 503] width 65 height 36
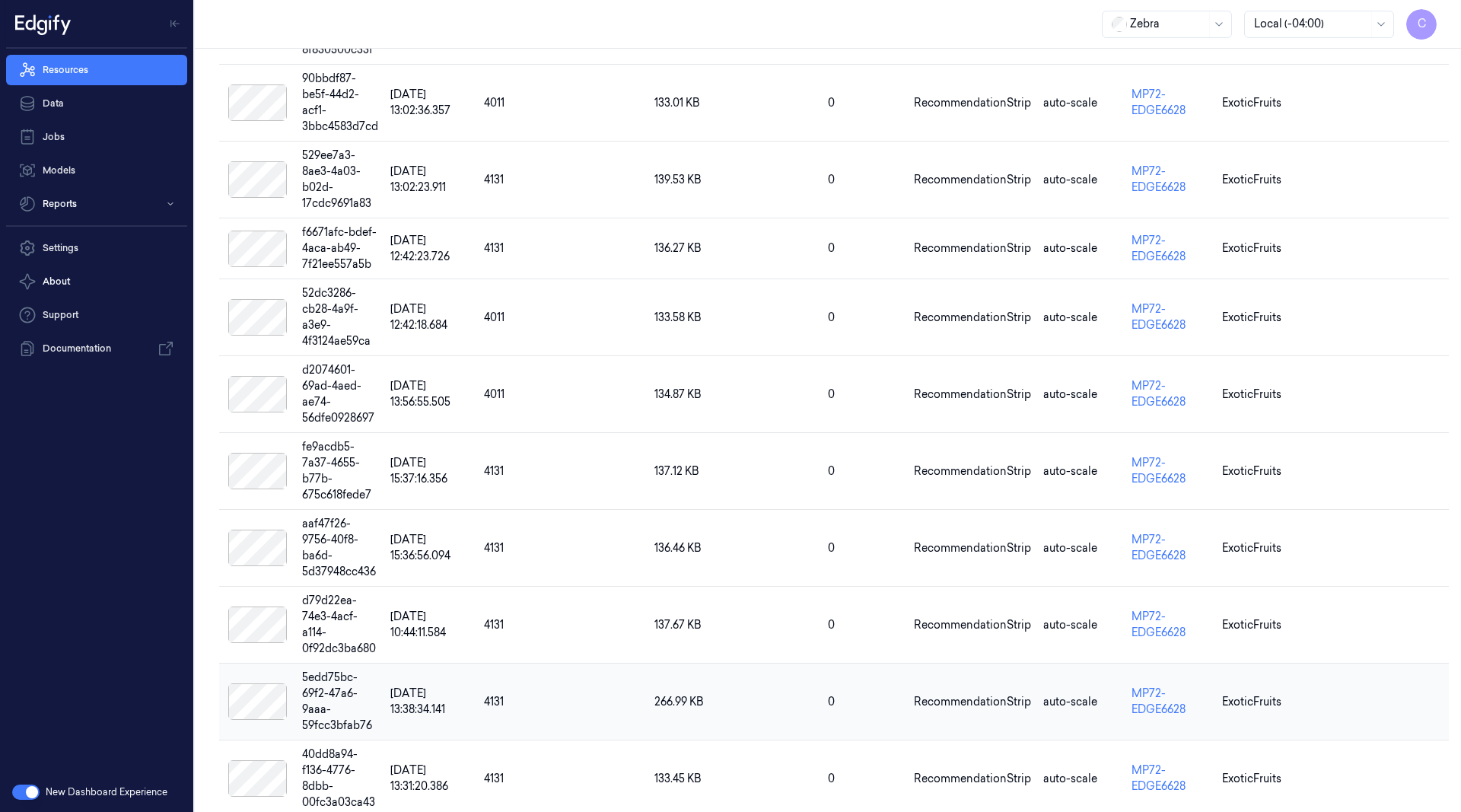
scroll to position [345, 0]
click at [367, 664] on td "5edd75bc-69f2-47a6-9aaa-59fcc3bfab76" at bounding box center [340, 702] width 88 height 76
click at [365, 664] on td "5edd75bc-69f2-47a6-9aaa-59fcc3bfab76" at bounding box center [340, 702] width 88 height 76
click at [261, 684] on div at bounding box center [257, 702] width 65 height 36
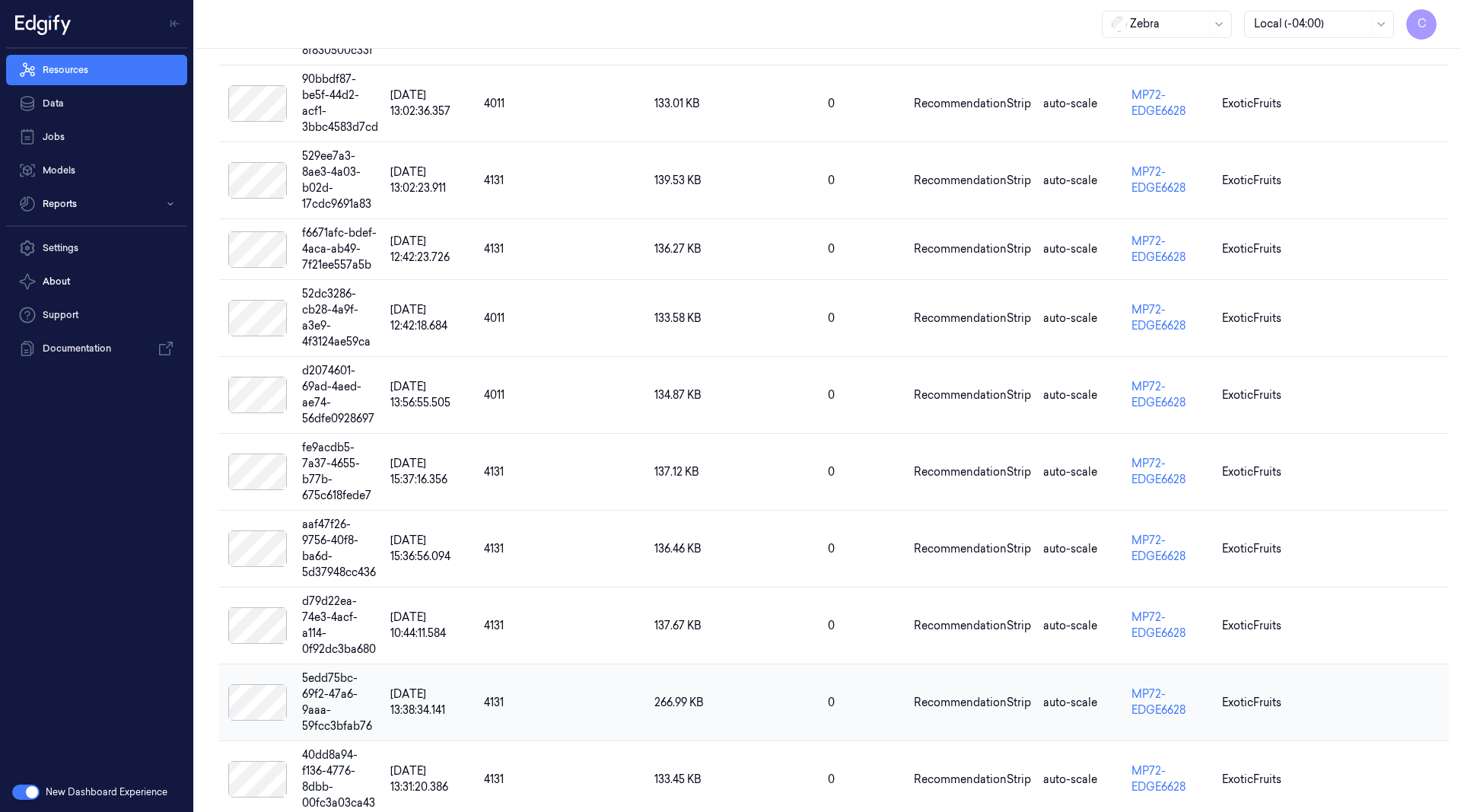
click at [261, 684] on div at bounding box center [257, 702] width 65 height 36
click at [257, 761] on div at bounding box center [257, 778] width 65 height 36
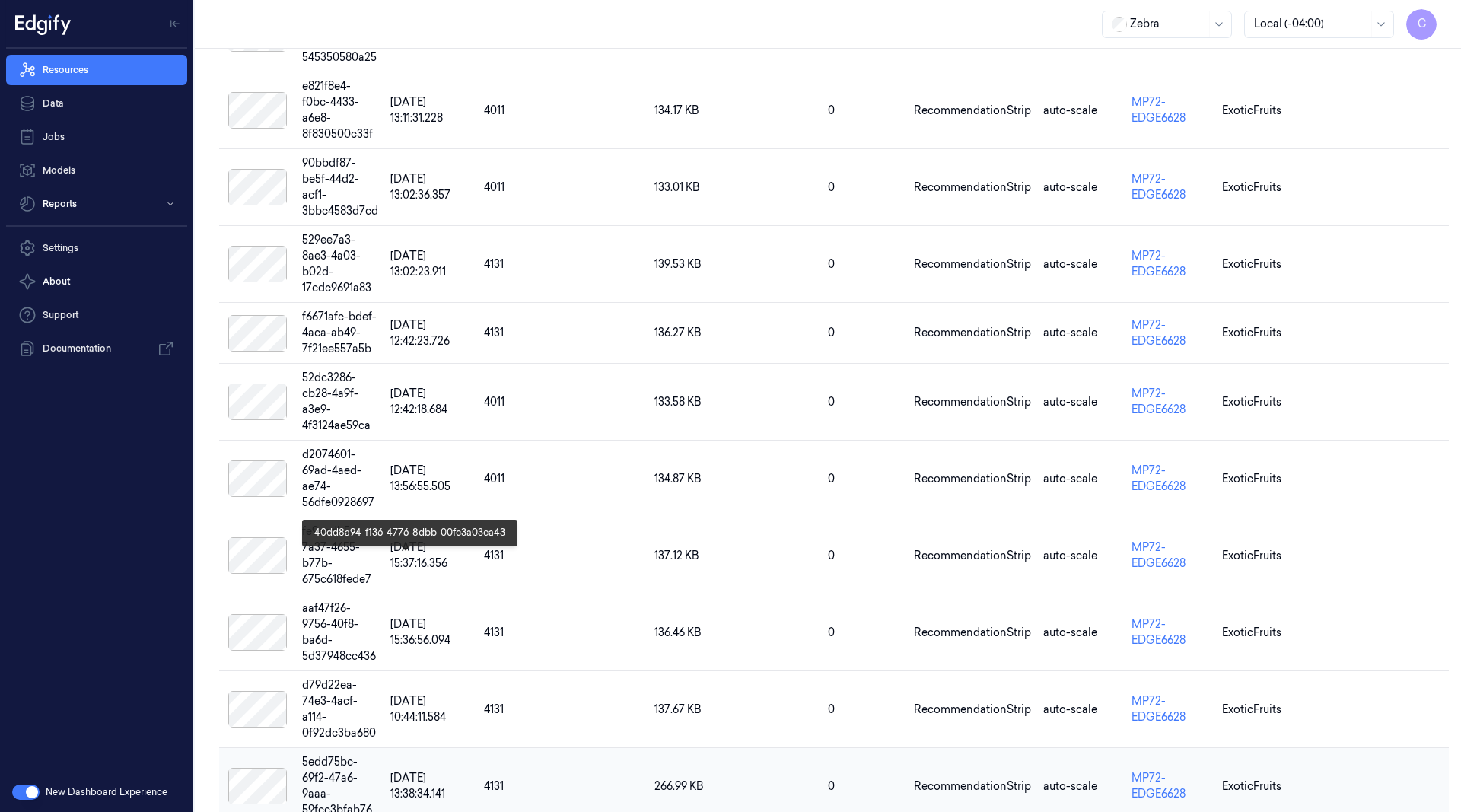
scroll to position [251, 0]
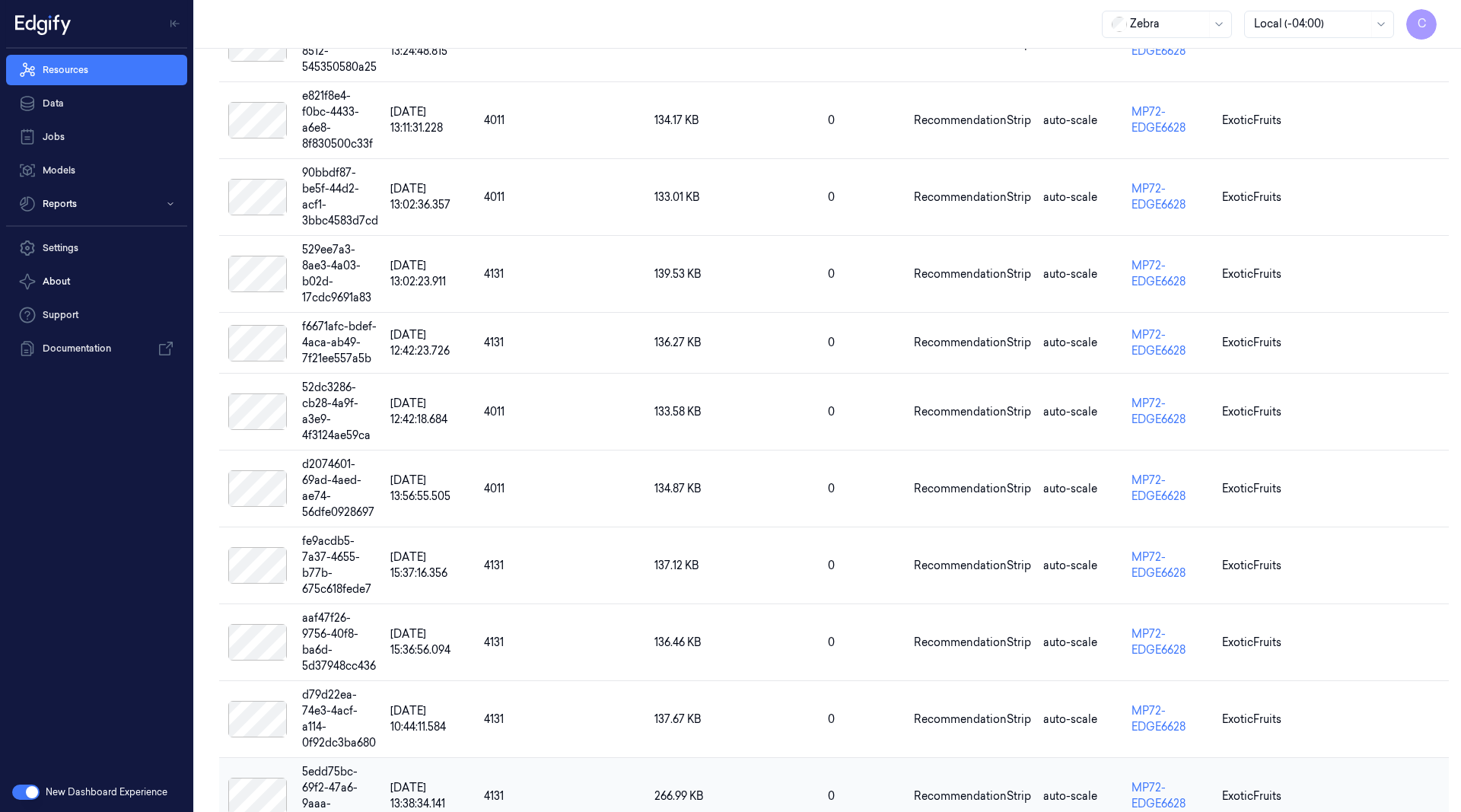
click at [319, 758] on td "5edd75bc-69f2-47a6-9aaa-59fcc3bfab76" at bounding box center [340, 796] width 88 height 76
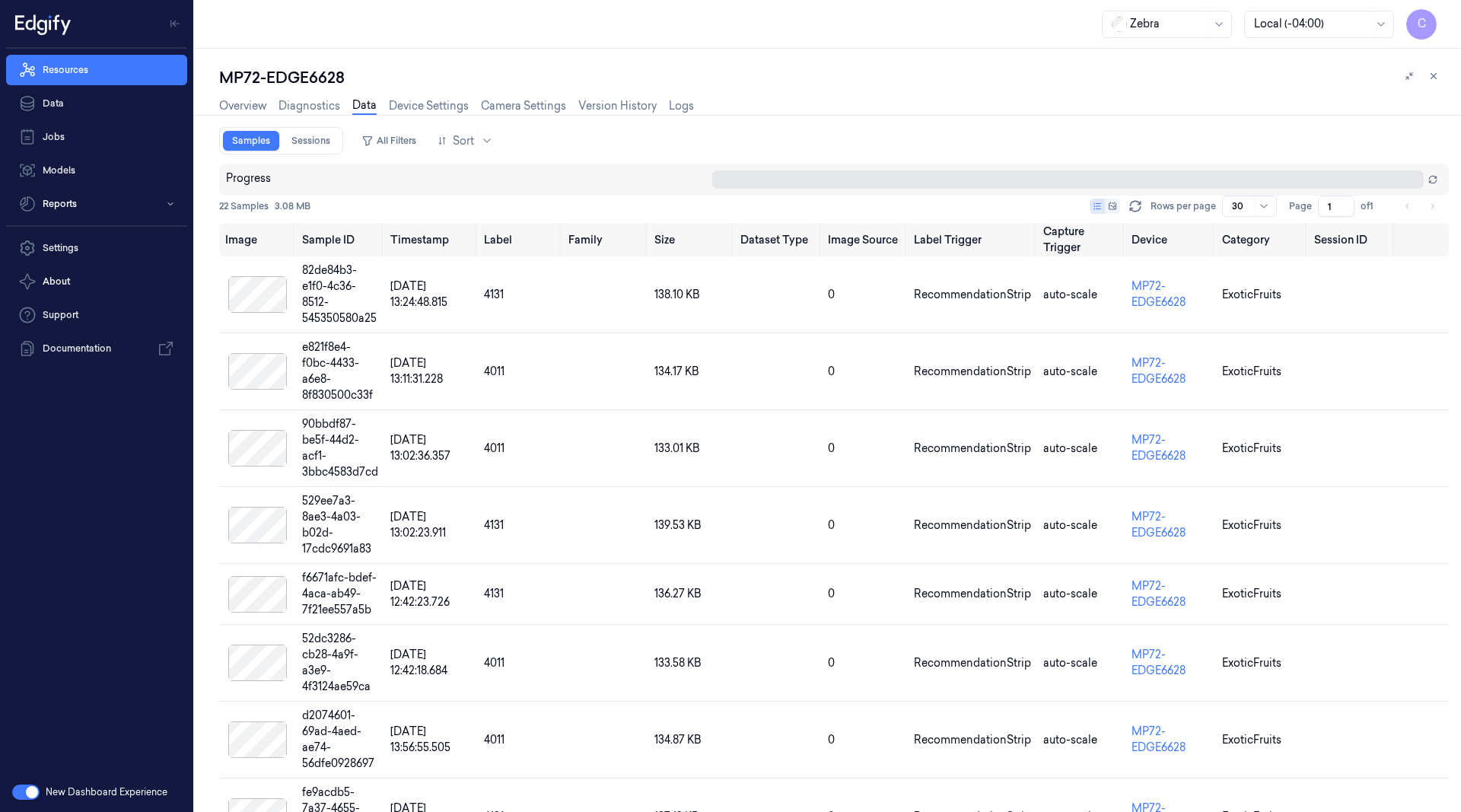
click at [356, 107] on link "Data" at bounding box center [364, 106] width 24 height 18
click at [248, 100] on link "Overview" at bounding box center [243, 106] width 47 height 18
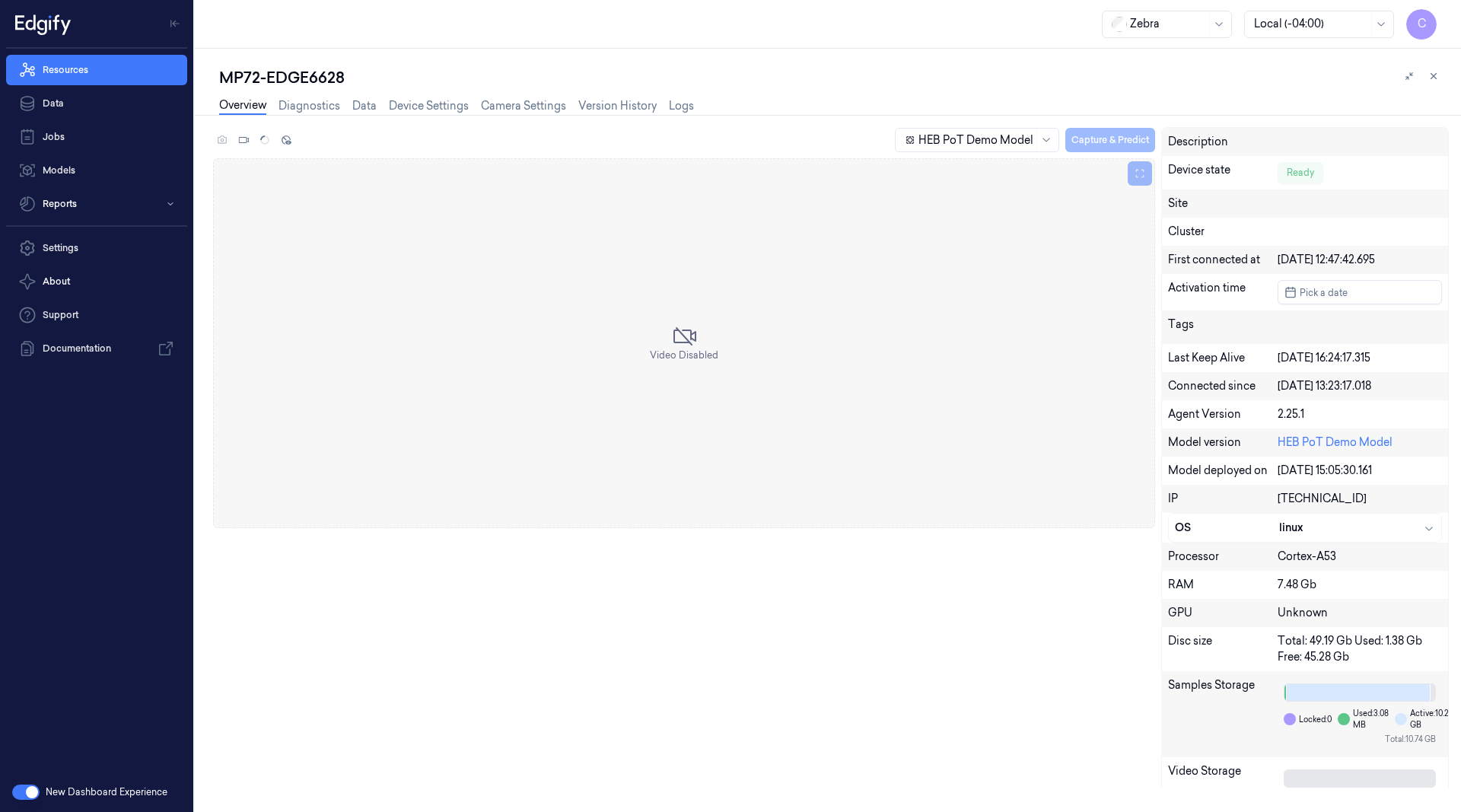
click at [34, 785] on button "button" at bounding box center [25, 792] width 28 height 15
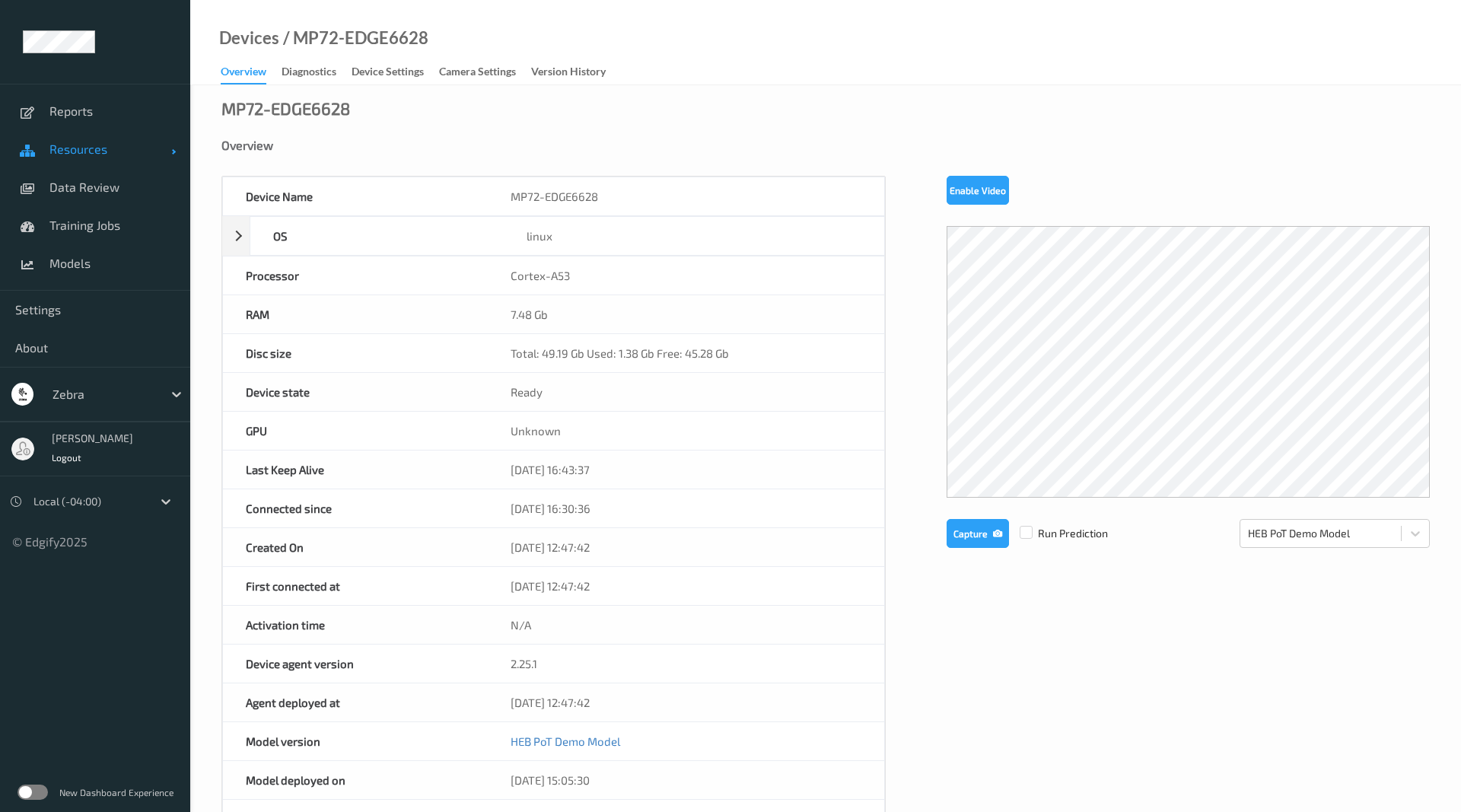
click at [112, 157] on link "Resources" at bounding box center [95, 149] width 190 height 38
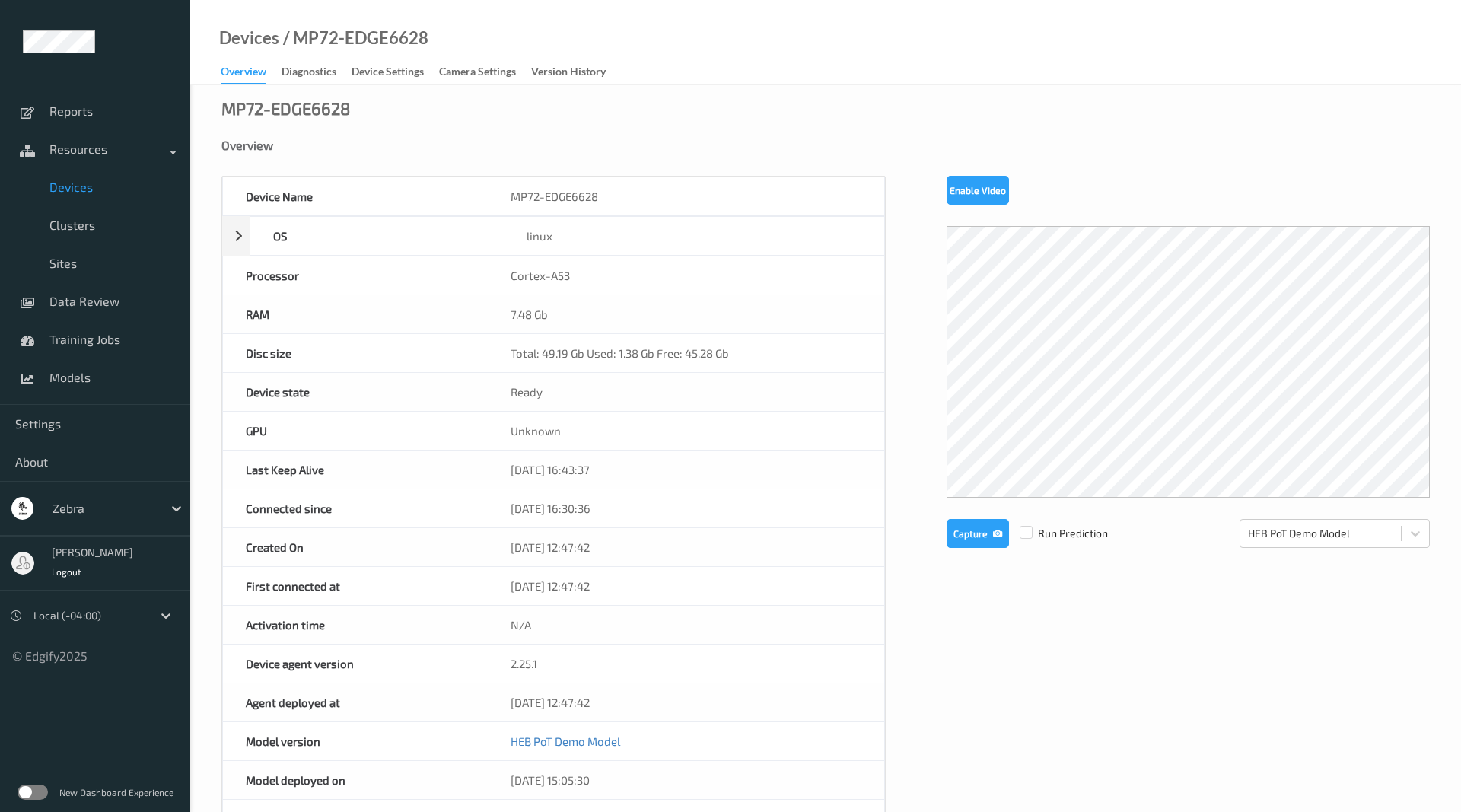
click at [82, 189] on span "Devices" at bounding box center [112, 187] width 125 height 15
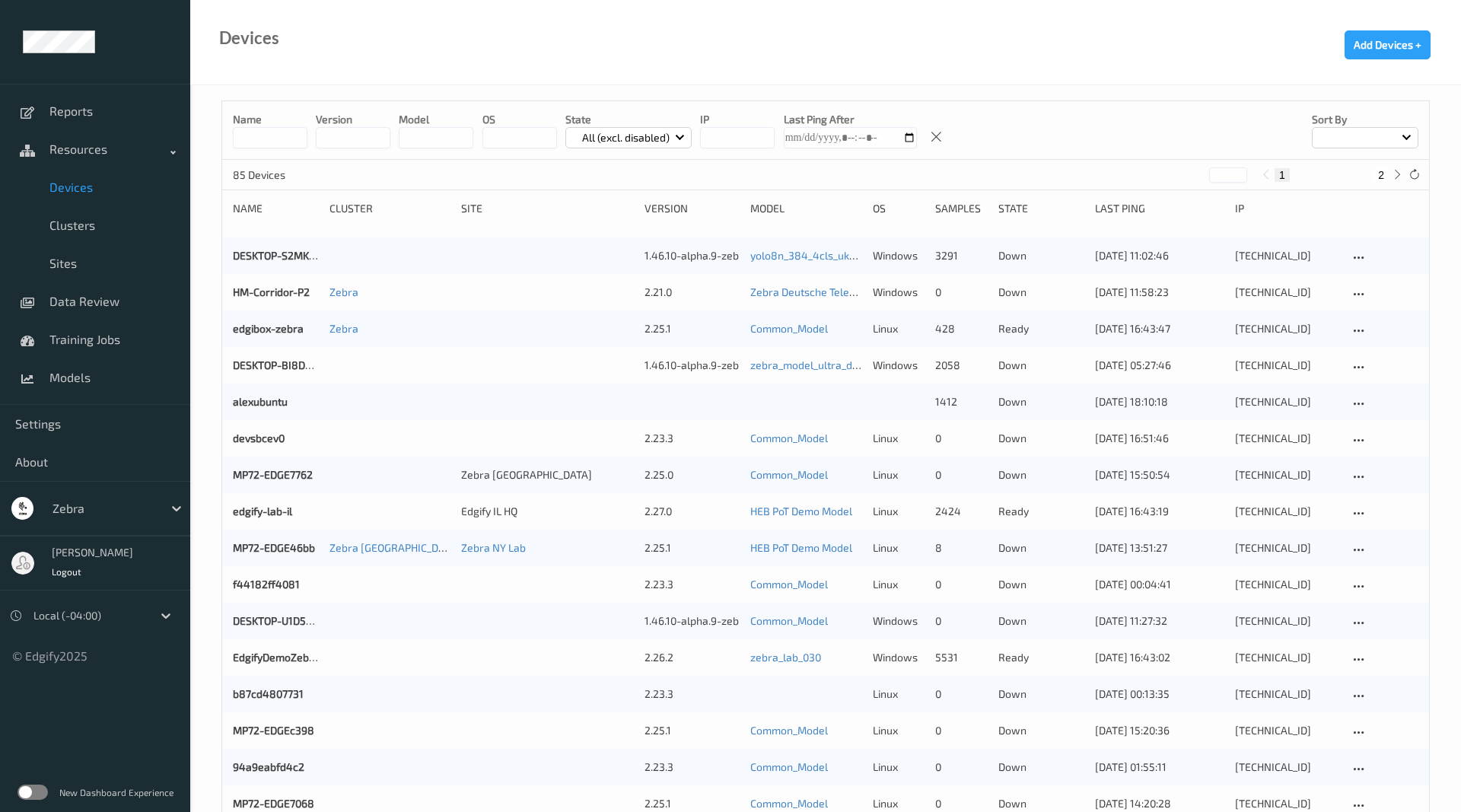
click at [279, 128] on input at bounding box center [270, 137] width 75 height 21
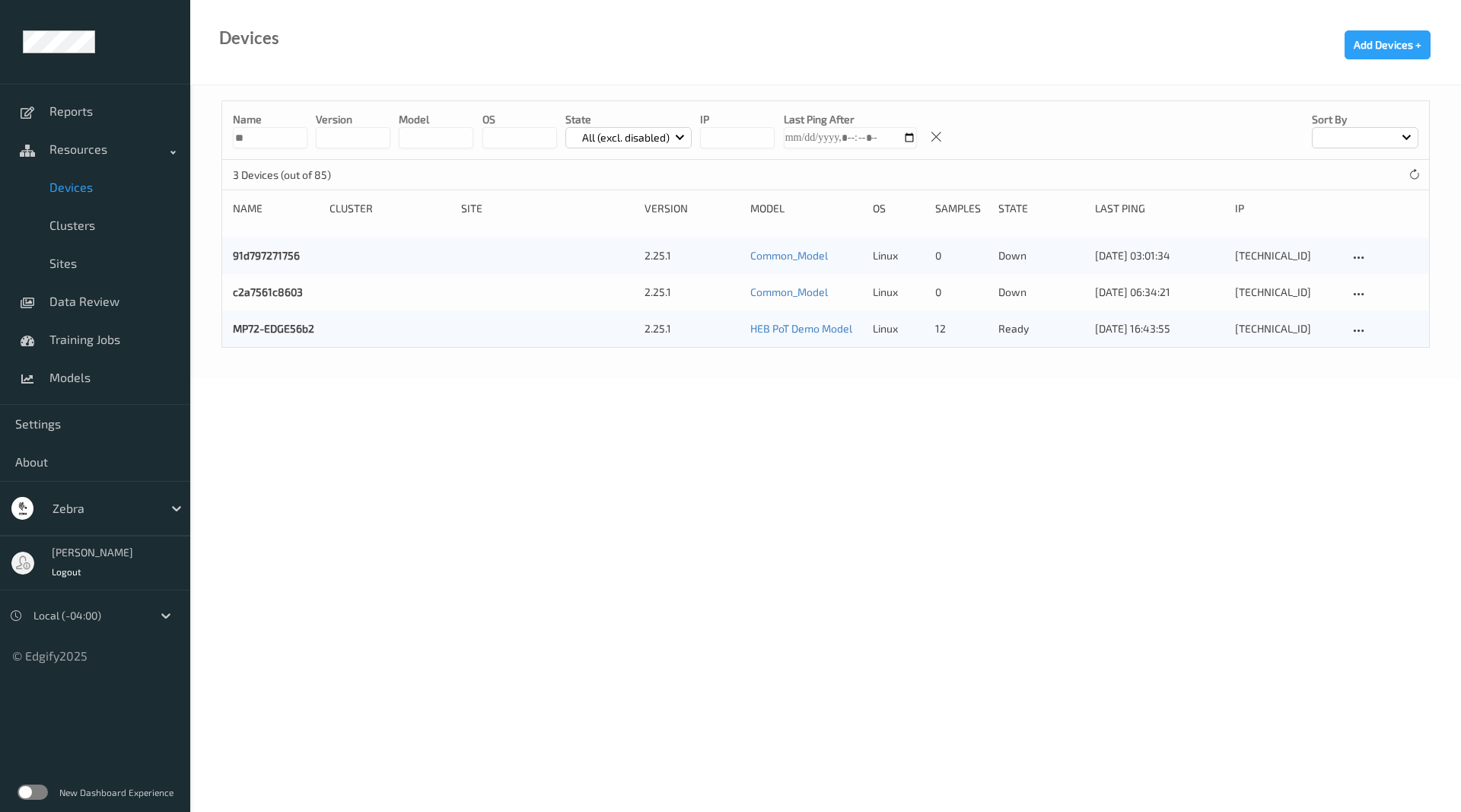
drag, startPoint x: 279, startPoint y: 128, endPoint x: -105, endPoint y: 237, distance: 399.2
click at [233, 149] on input "**" at bounding box center [270, 137] width 75 height 21
type input "**"
click at [308, 320] on div "MP72-EDGE56b2 2.25.1 HEB PoT Demo Model linux 12 ready [DATE] 16:43:55 [TECHNIC…" at bounding box center [825, 328] width 1207 height 36
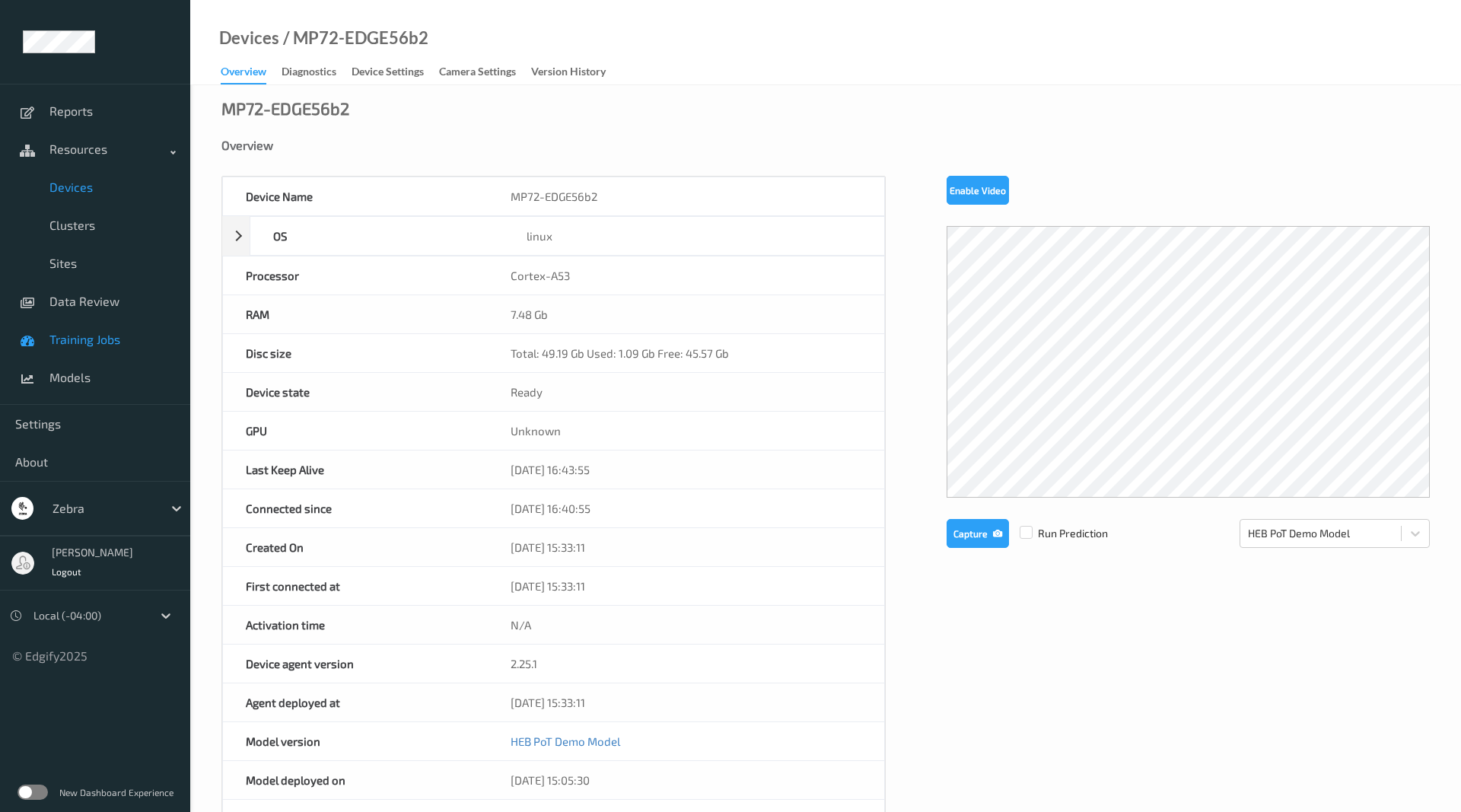
click at [69, 348] on link "Training Jobs" at bounding box center [95, 339] width 190 height 38
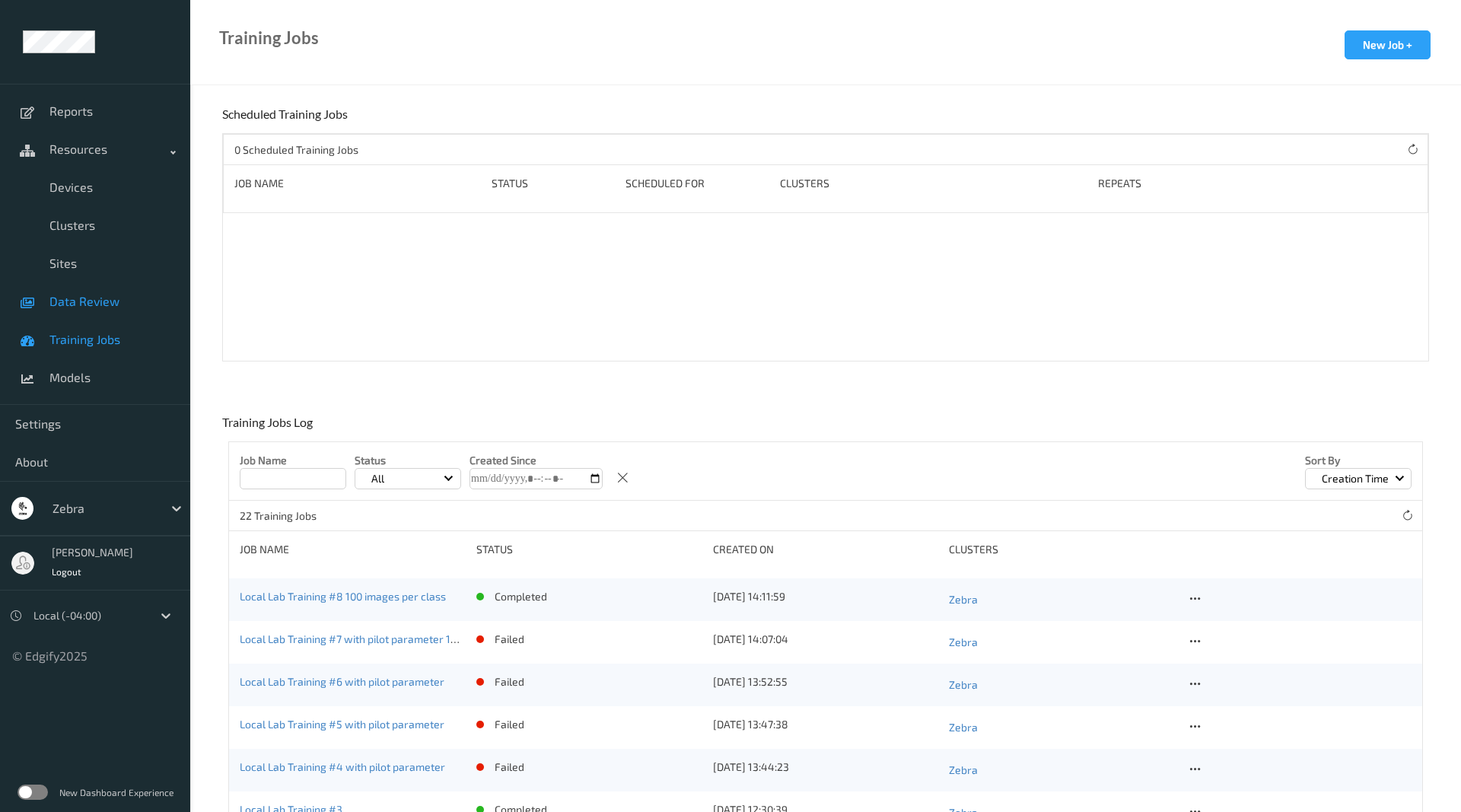
click at [105, 305] on span "Data Review" at bounding box center [112, 301] width 125 height 15
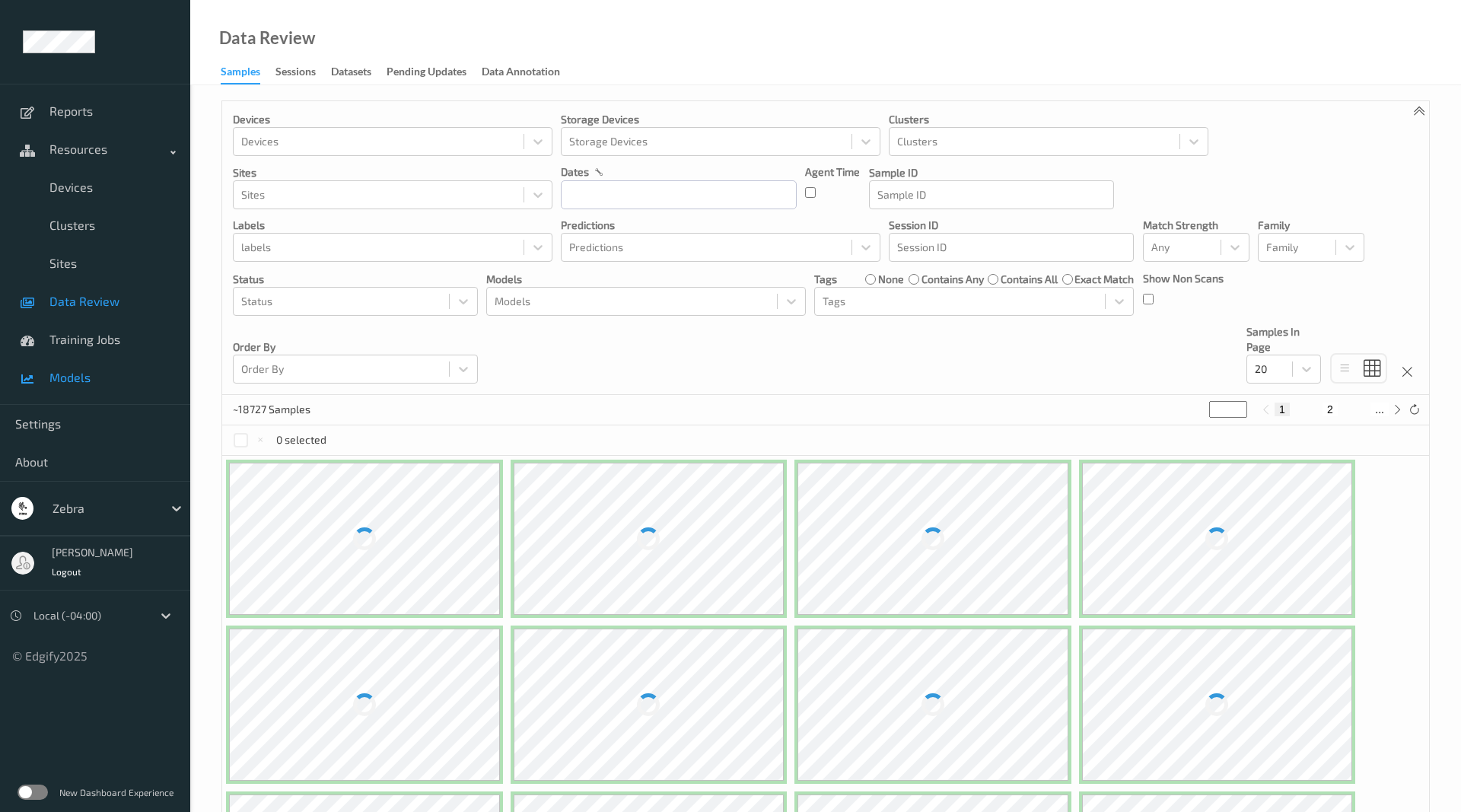
click at [83, 382] on span "Models" at bounding box center [112, 377] width 125 height 15
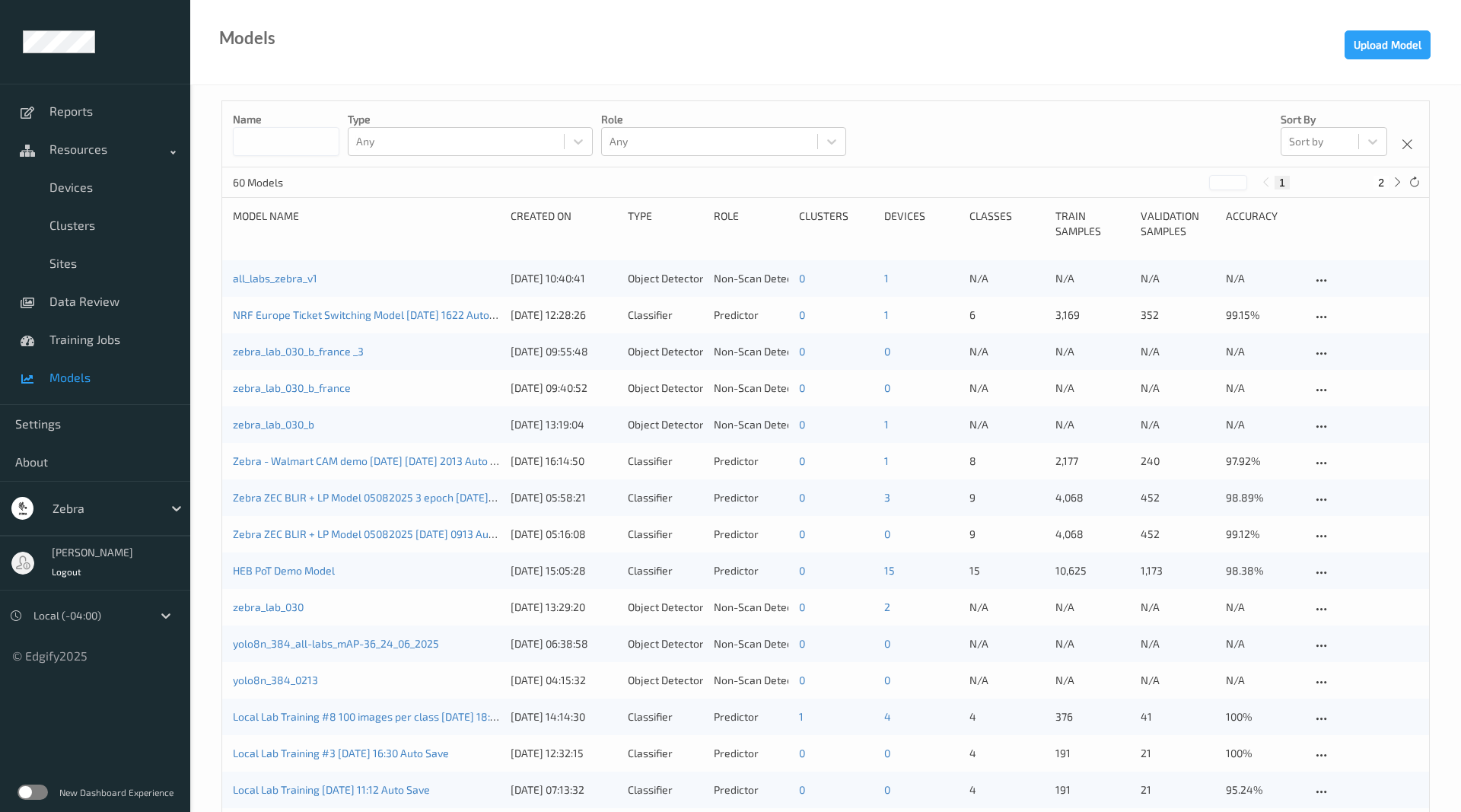
click at [439, 404] on div "zebra_lab_030_b_france [DATE] 09:40:52 Object Detector Non-Scan Detector 0 0 N/…" at bounding box center [825, 388] width 1207 height 36
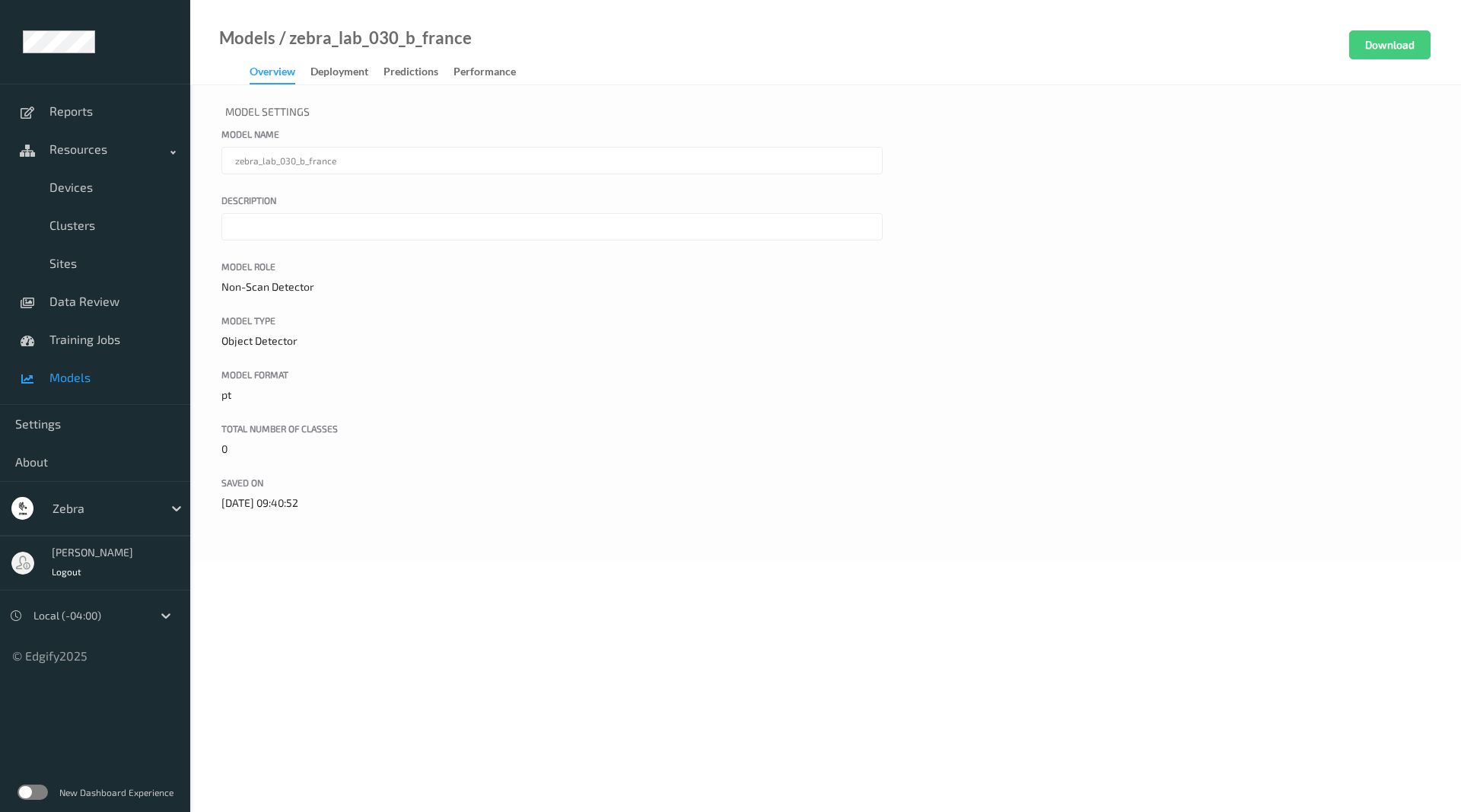
click at [60, 375] on span "Models" at bounding box center [112, 377] width 125 height 15
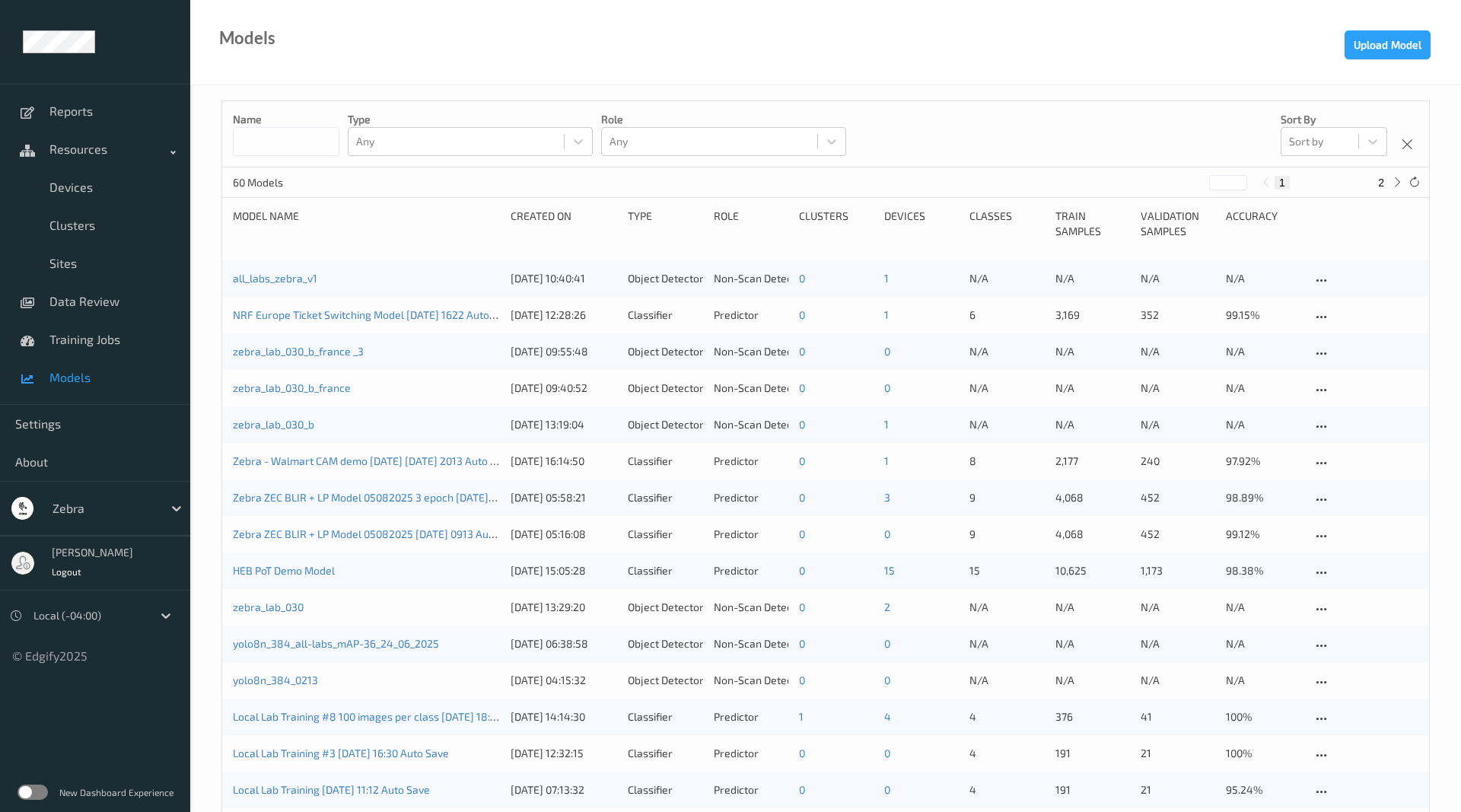
click at [60, 375] on span "Models" at bounding box center [112, 377] width 125 height 15
